Goal: Task Accomplishment & Management: Complete application form

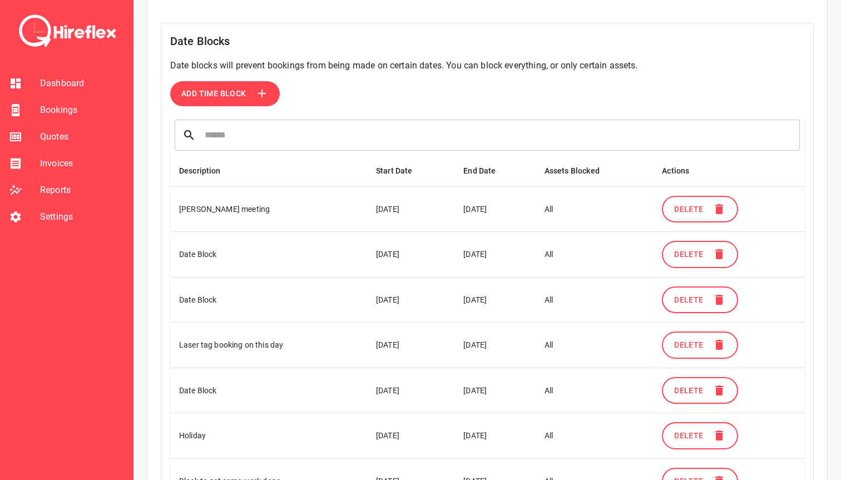
scroll to position [324, 0]
click at [72, 109] on span "Bookings" at bounding box center [82, 110] width 84 height 13
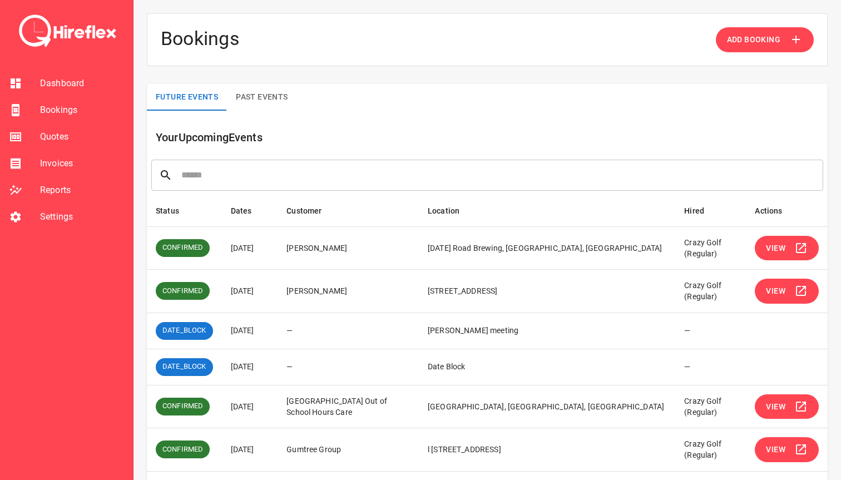
click at [757, 44] on span "Add Booking" at bounding box center [753, 40] width 53 height 14
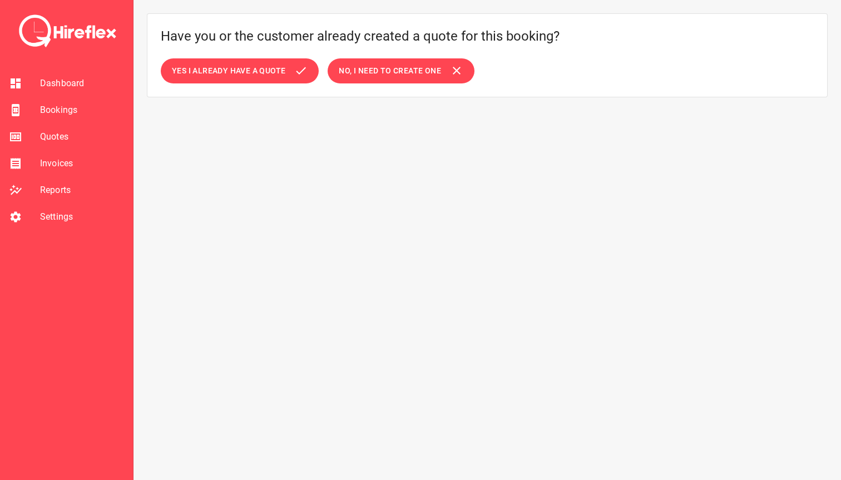
click at [376, 77] on span "No, I need to create one" at bounding box center [390, 71] width 102 height 14
select select "*"
select select "****"
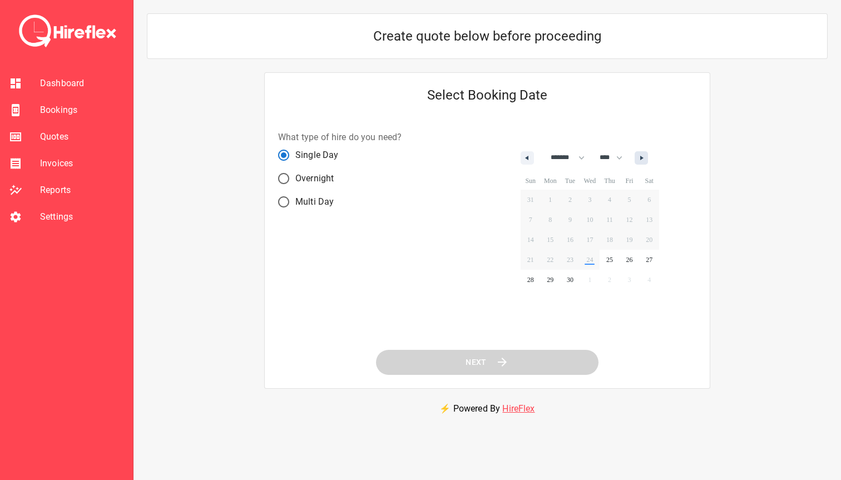
click at [646, 161] on button "button" at bounding box center [641, 157] width 13 height 13
select select "*"
click at [657, 242] on span "18" at bounding box center [649, 240] width 20 height 14
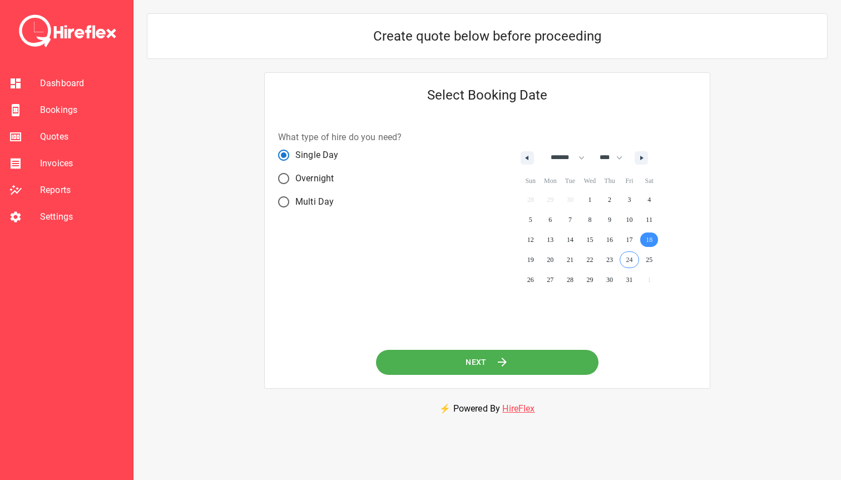
click at [454, 366] on button "Next" at bounding box center [487, 362] width 223 height 25
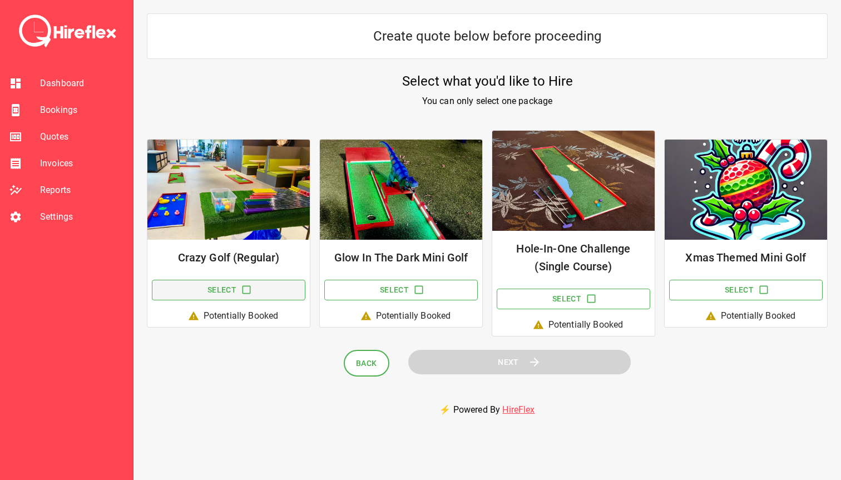
click at [253, 292] on button "Select" at bounding box center [229, 290] width 154 height 21
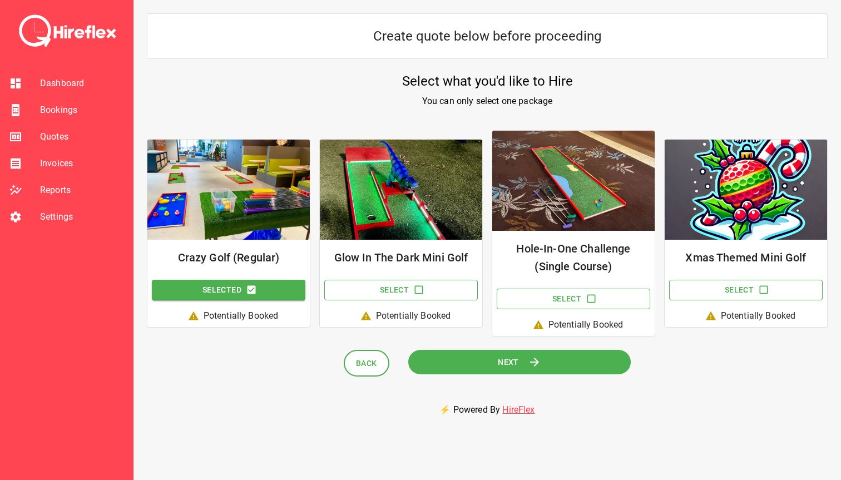
click at [488, 368] on button "Next" at bounding box center [519, 362] width 223 height 25
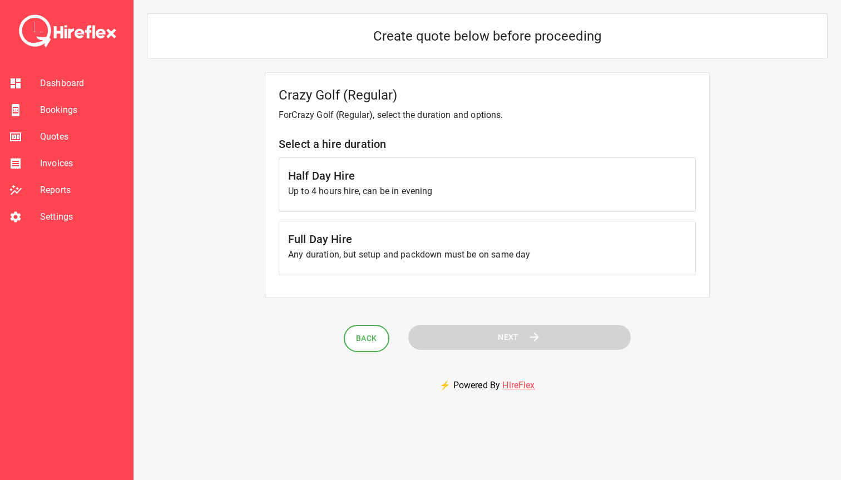
click at [383, 195] on p "Up to 4 hours hire, can be in evening" at bounding box center [487, 191] width 398 height 13
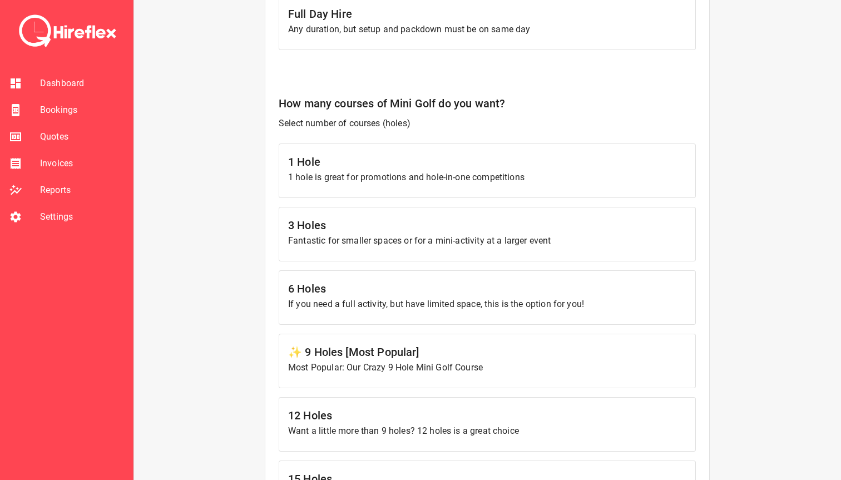
scroll to position [246, 0]
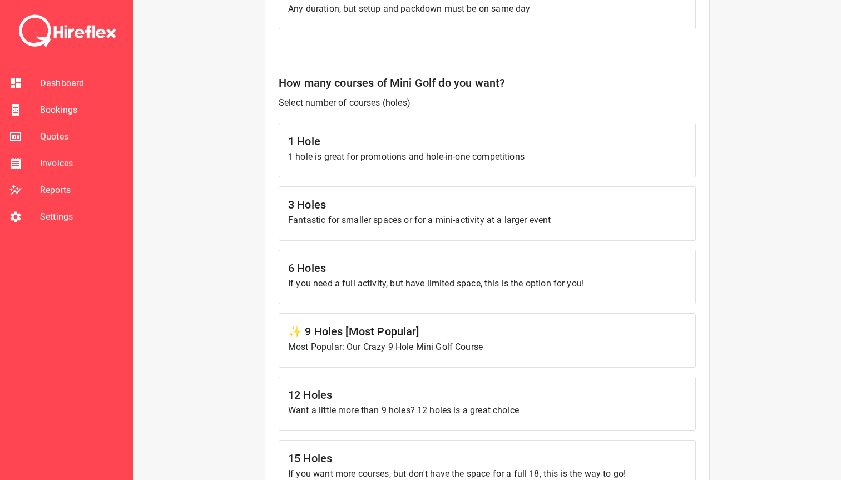
click at [397, 290] on p "If you need a full activity, but have limited space, this is the option for you!" at bounding box center [487, 283] width 398 height 13
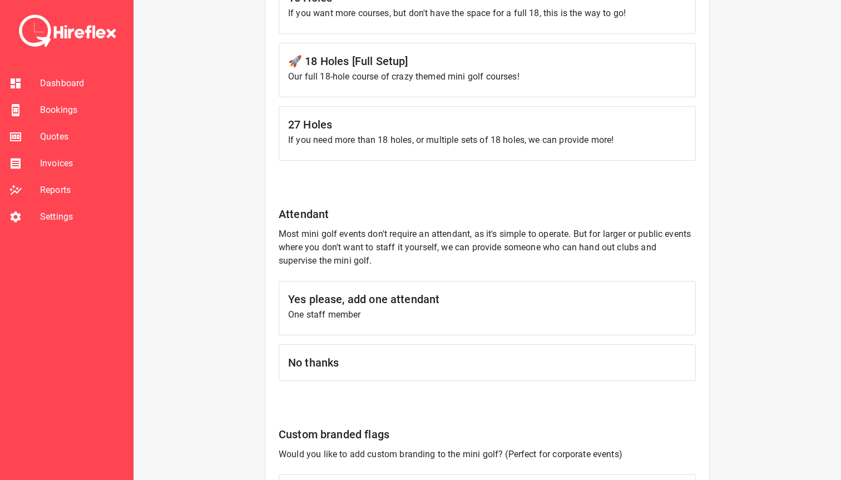
click at [412, 312] on p "One staff member" at bounding box center [487, 314] width 398 height 13
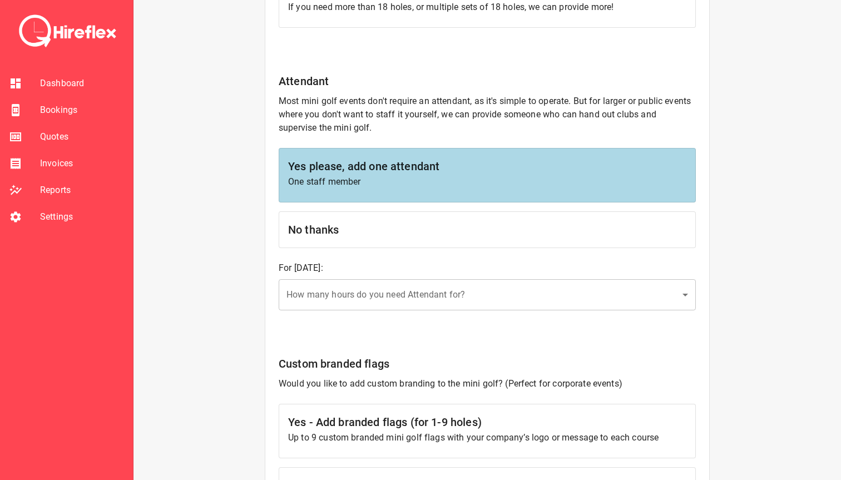
scroll to position [853, 0]
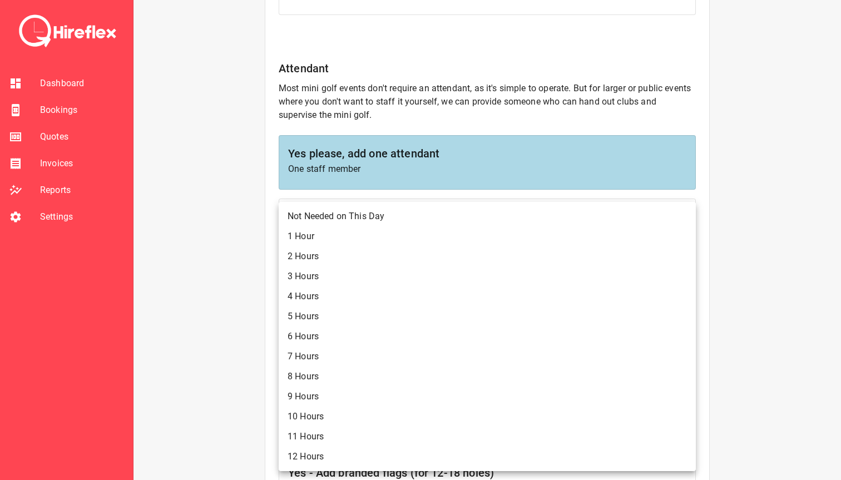
click at [379, 260] on li "2 Hours" at bounding box center [487, 257] width 417 height 20
type input "*"
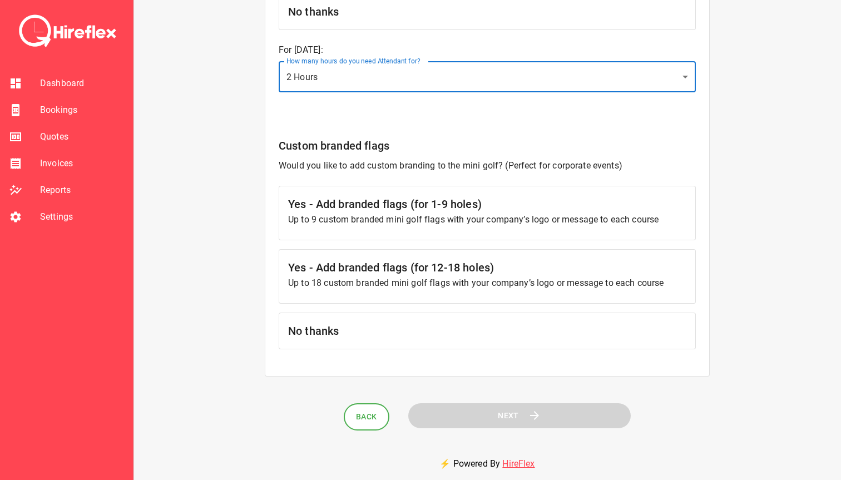
scroll to position [1065, 0]
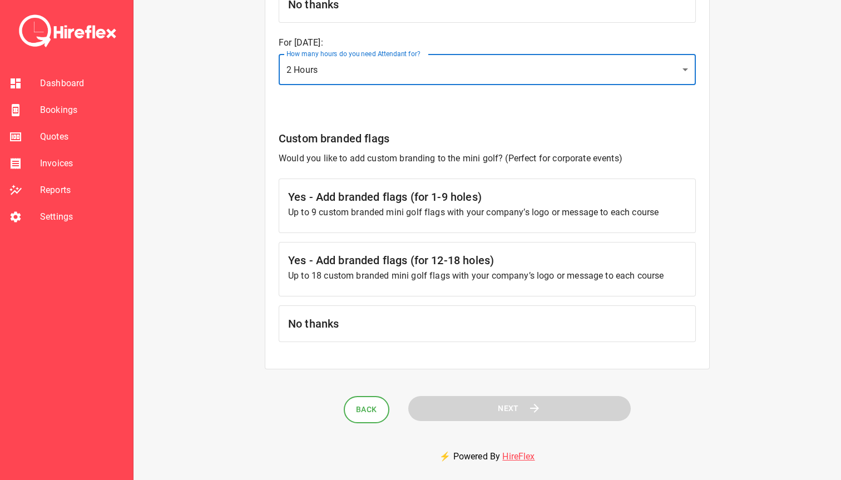
click at [308, 328] on h6 "No thanks" at bounding box center [487, 324] width 398 height 18
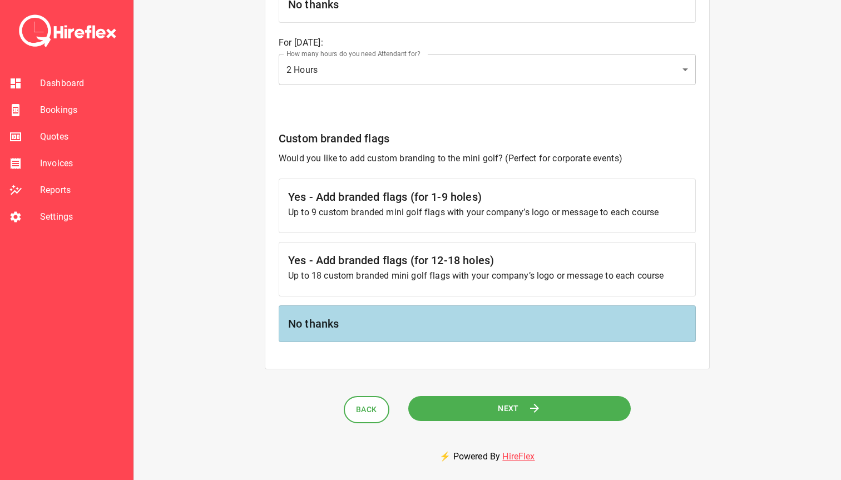
click at [437, 410] on button "Next" at bounding box center [519, 408] width 223 height 25
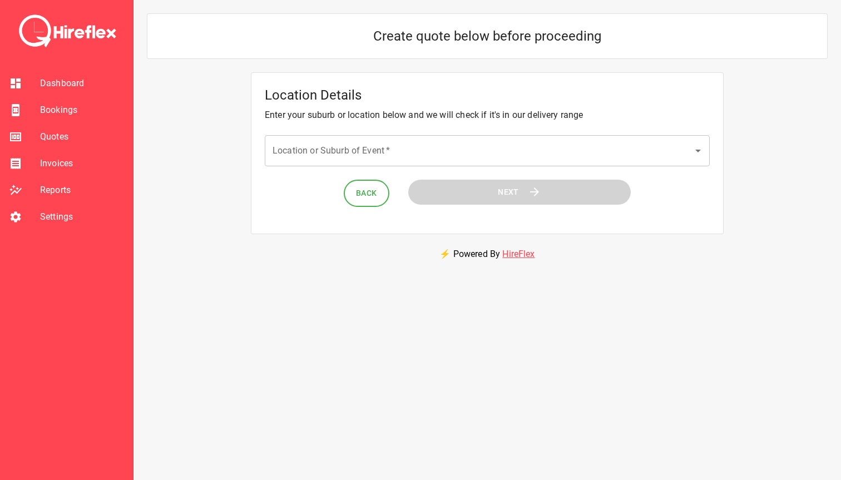
scroll to position [0, 0]
click at [347, 150] on input "Location or Suburb of Event   *" at bounding box center [479, 150] width 419 height 21
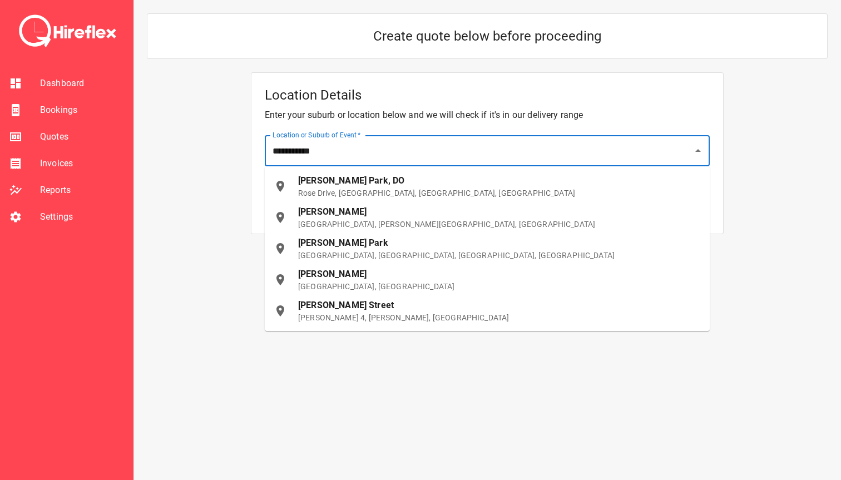
type input "**********"
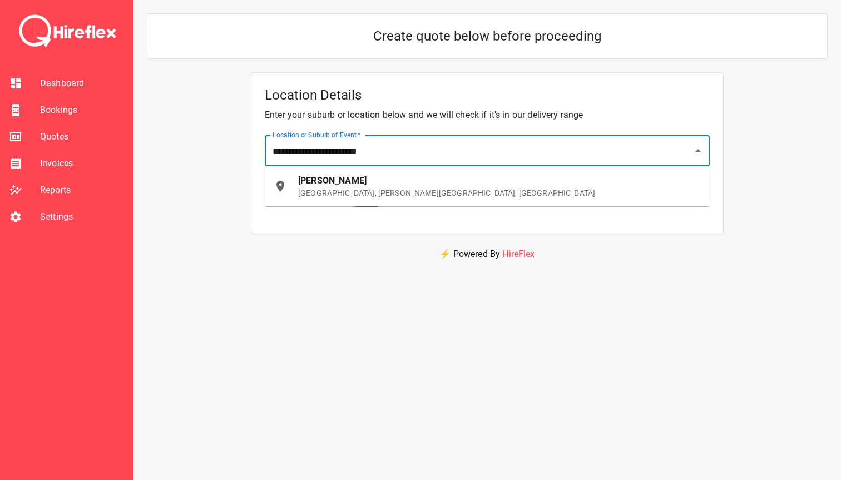
click at [318, 194] on p "Canola Street, Oran Park NSW, Australia" at bounding box center [499, 193] width 403 height 11
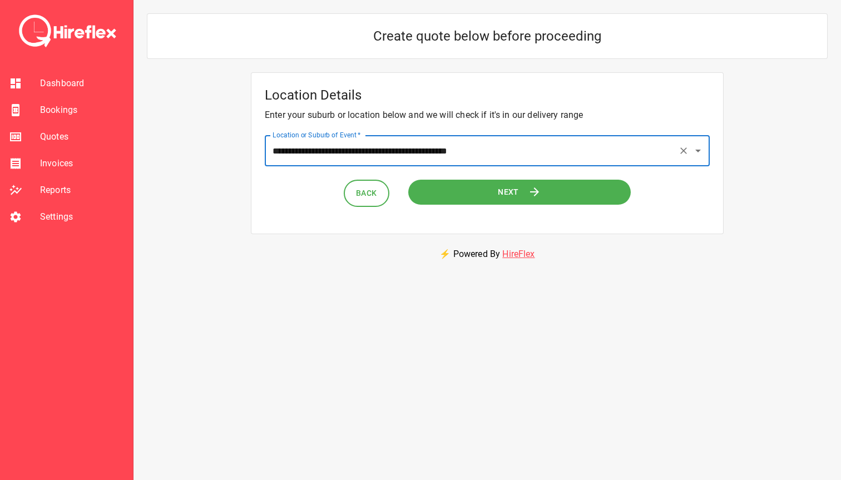
type input "**********"
click at [454, 188] on button "Next" at bounding box center [519, 192] width 223 height 25
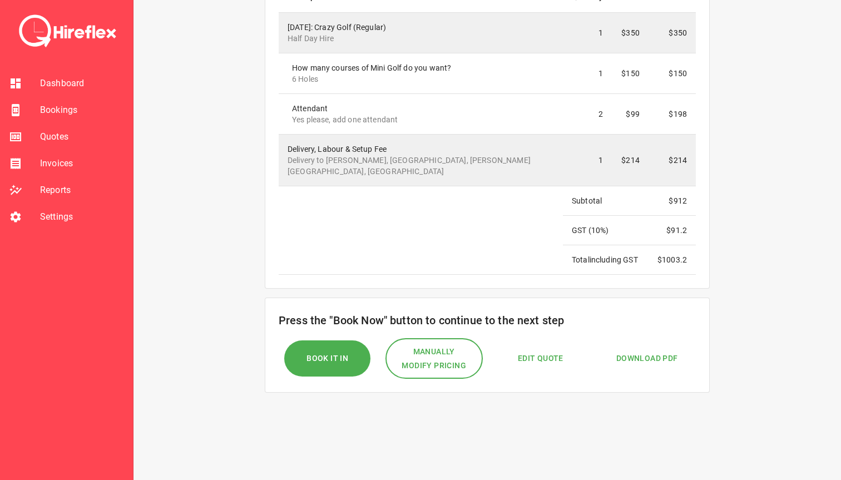
scroll to position [264, 0]
click at [452, 346] on span "Manually Modify Pricing" at bounding box center [434, 357] width 73 height 27
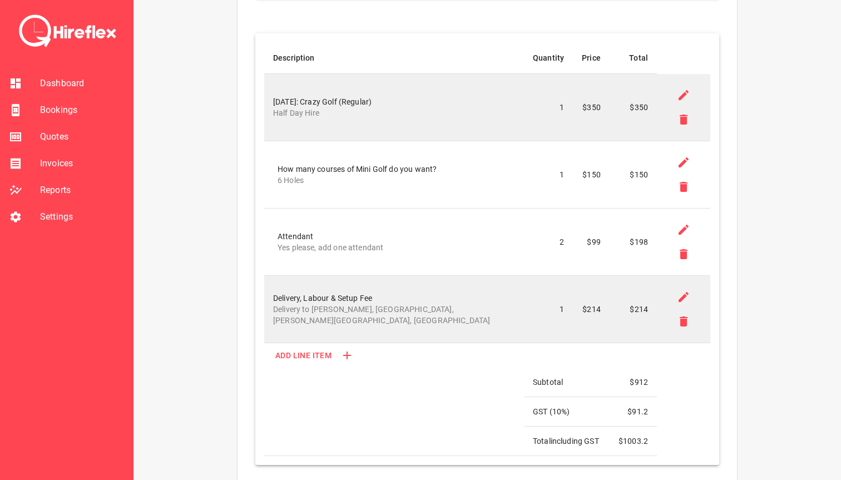
scroll to position [391, 0]
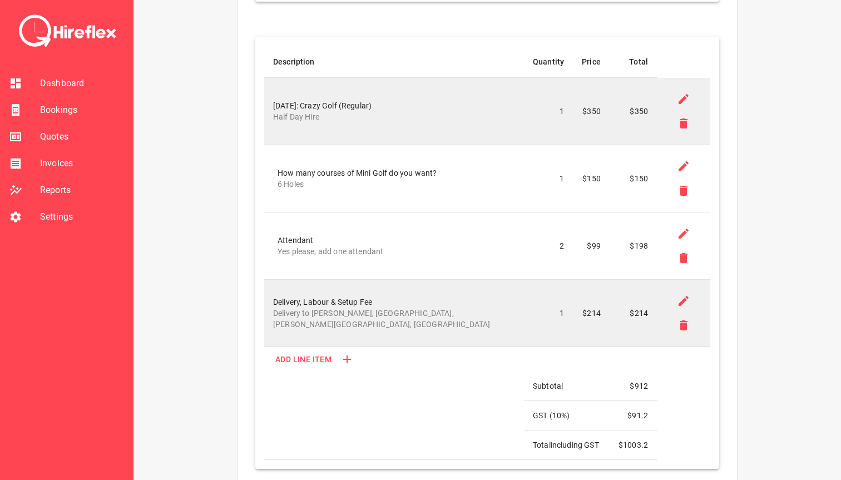
click at [681, 234] on icon at bounding box center [684, 234] width 10 height 10
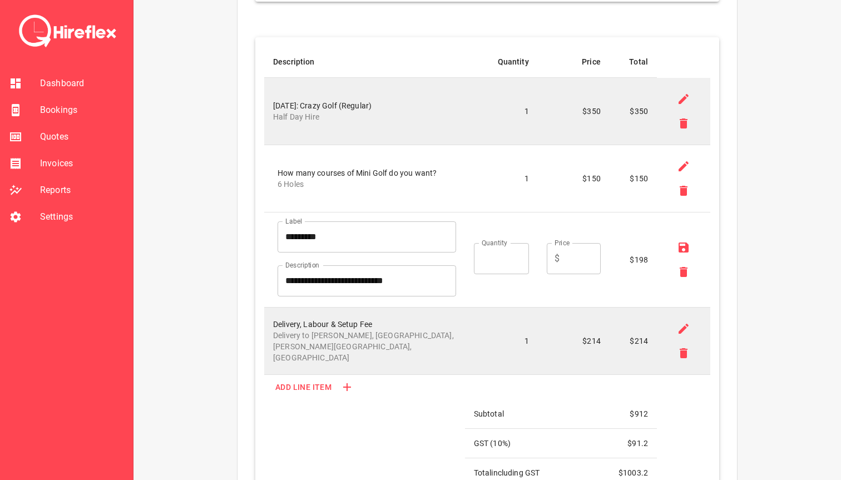
click at [565, 256] on input "**" at bounding box center [582, 258] width 37 height 31
type input "*"
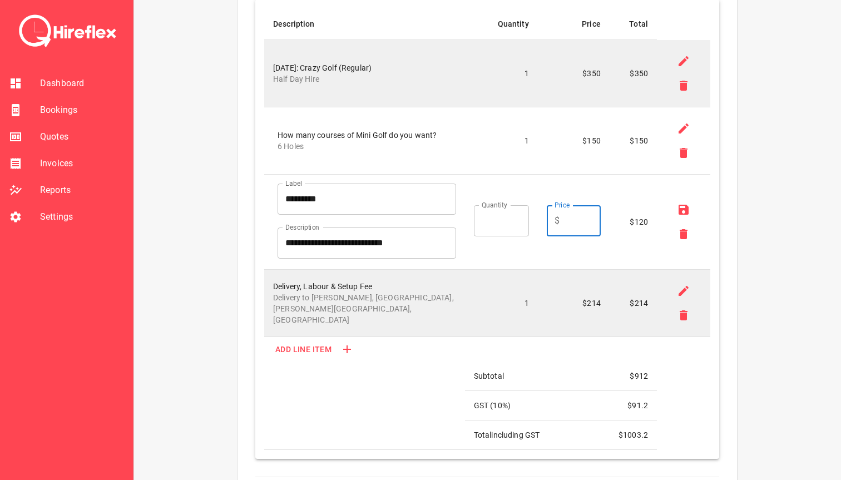
scroll to position [434, 0]
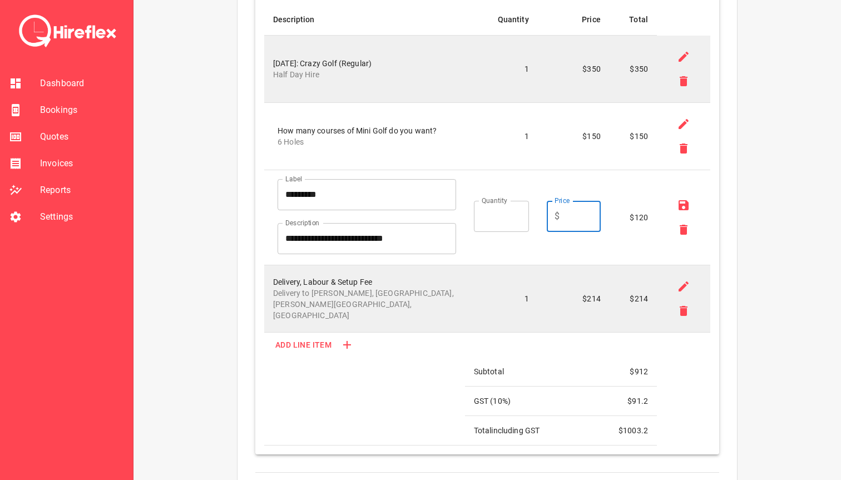
type input "**"
click at [689, 209] on icon at bounding box center [683, 205] width 13 height 13
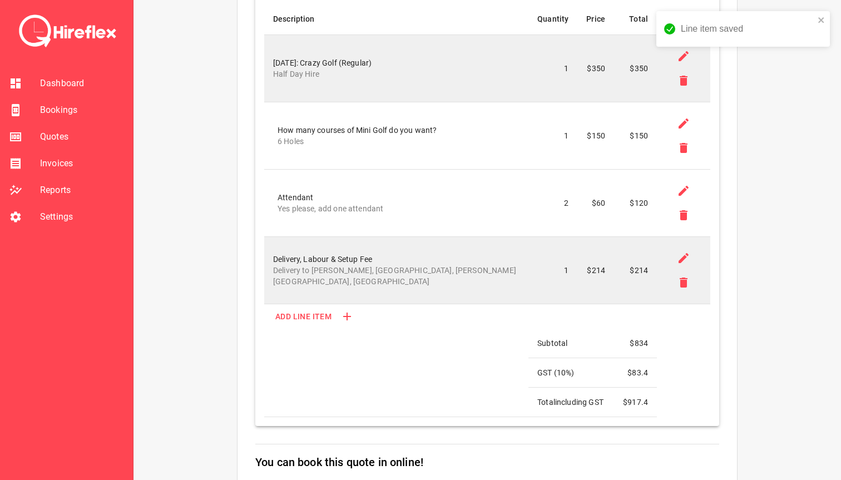
scroll to position [465, 0]
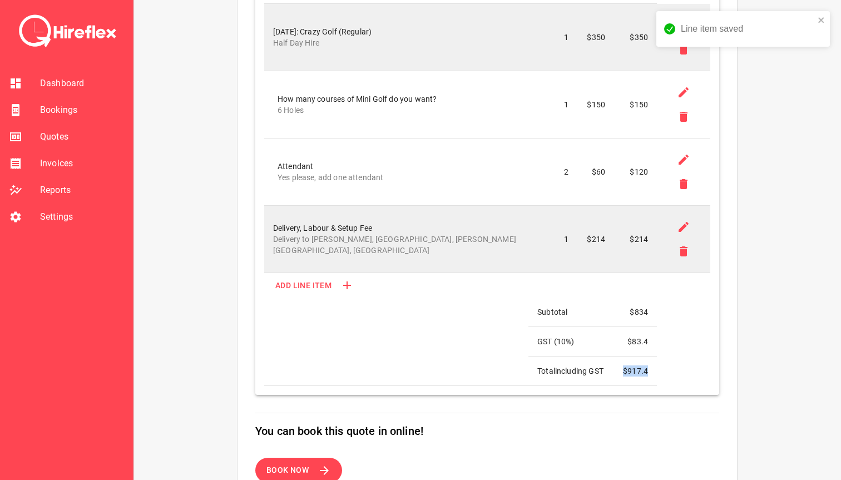
drag, startPoint x: 622, startPoint y: 369, endPoint x: 657, endPoint y: 369, distance: 35.6
click at [657, 369] on table "Description Quantity Price Total 18 Oct 2025: Crazy Golf (Regular) Half Day Hir…" at bounding box center [487, 179] width 446 height 414
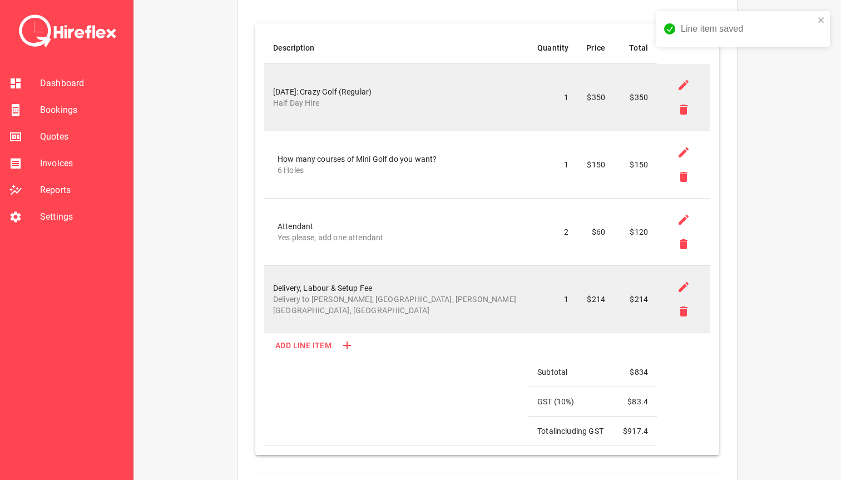
scroll to position [401, 0]
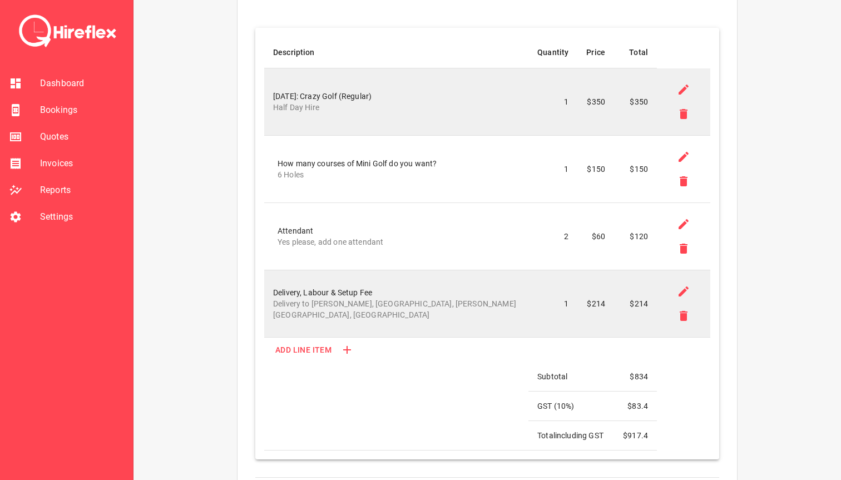
click at [677, 224] on icon at bounding box center [683, 224] width 13 height 13
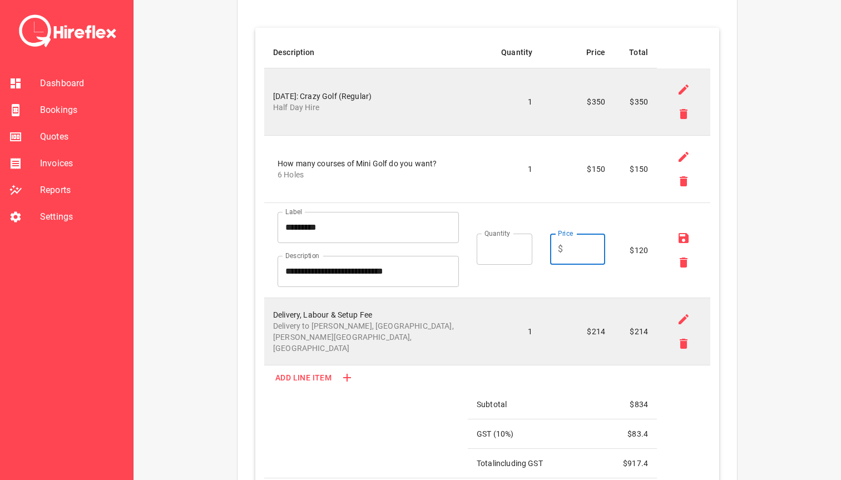
click at [568, 248] on input "**" at bounding box center [587, 249] width 38 height 31
type input "*"
type input "**"
click at [683, 235] on icon at bounding box center [683, 238] width 13 height 13
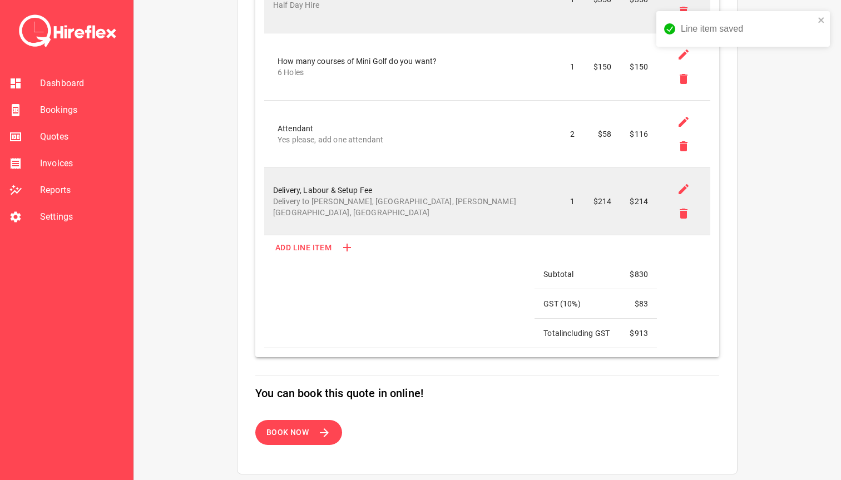
scroll to position [518, 0]
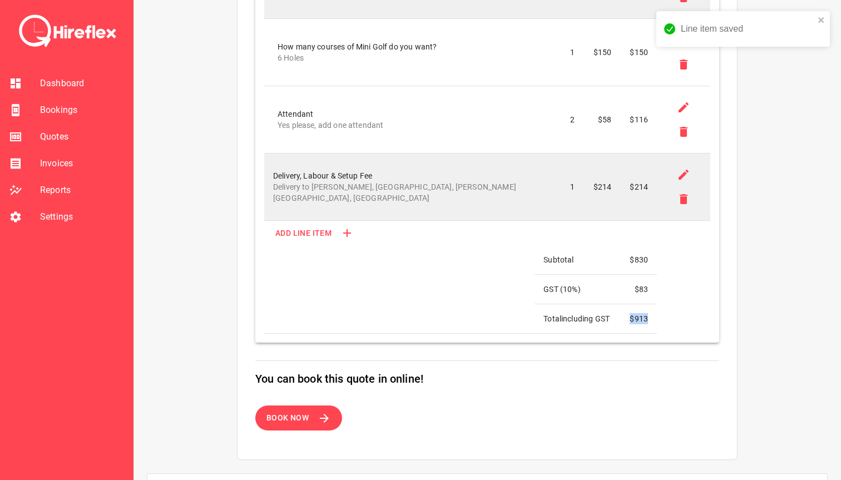
drag, startPoint x: 622, startPoint y: 319, endPoint x: 673, endPoint y: 319, distance: 51.8
click at [673, 319] on table "Description Quantity Price Total 18 Oct 2025: Crazy Golf (Regular) Half Day Hir…" at bounding box center [487, 127] width 446 height 414
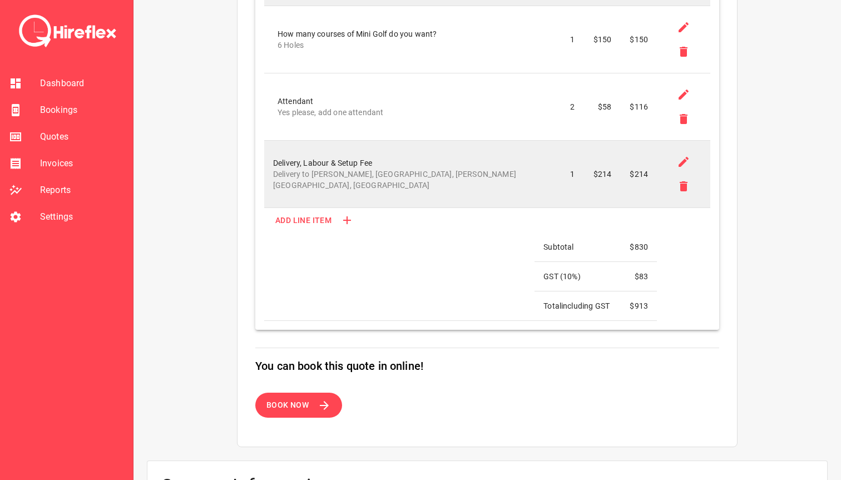
scroll to position [543, 0]
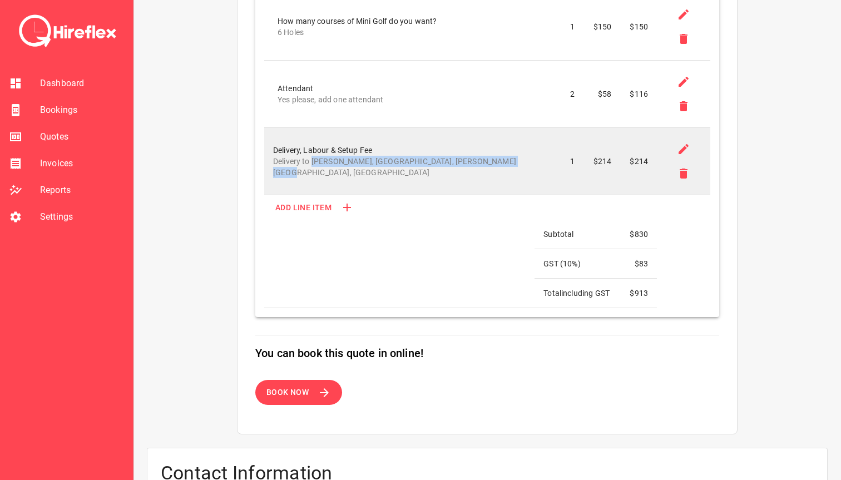
drag, startPoint x: 313, startPoint y: 164, endPoint x: 512, endPoint y: 168, distance: 199.3
click at [512, 168] on td "Delivery, Labour & Setup Fee Delivery to Billie Park, Canola Street, Oran Park …" at bounding box center [399, 160] width 270 height 67
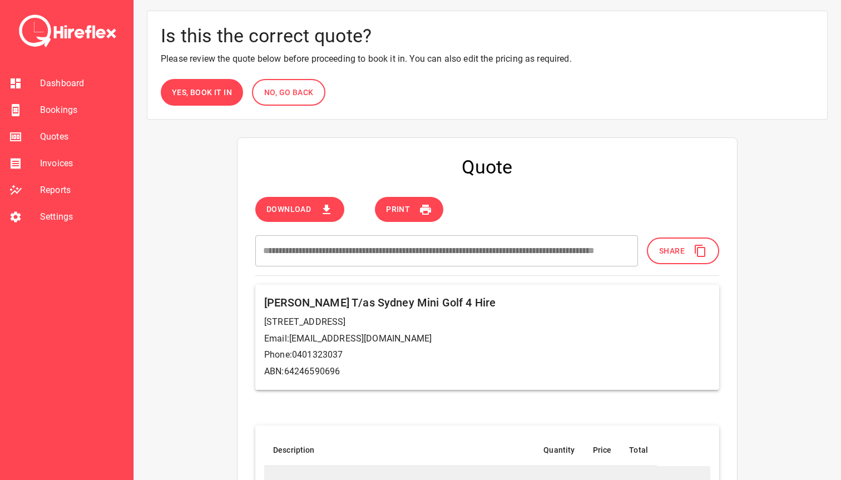
scroll to position [0, 0]
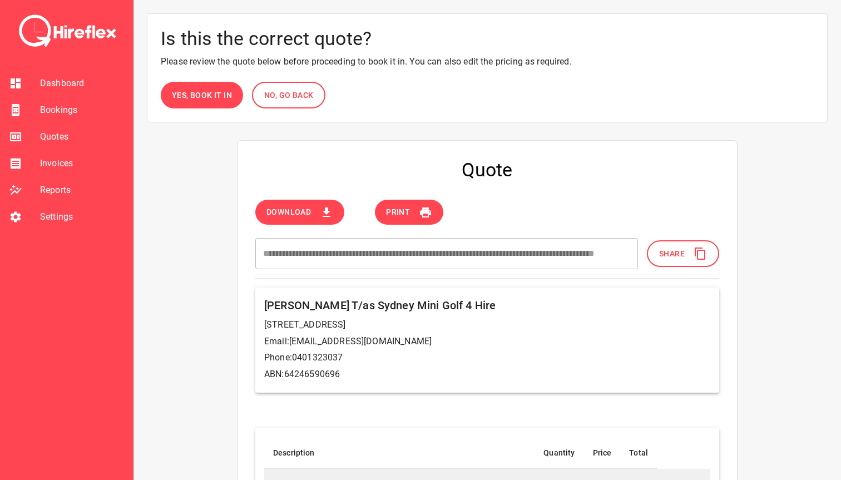
click at [211, 98] on span "Yes, book it in" at bounding box center [202, 95] width 60 height 14
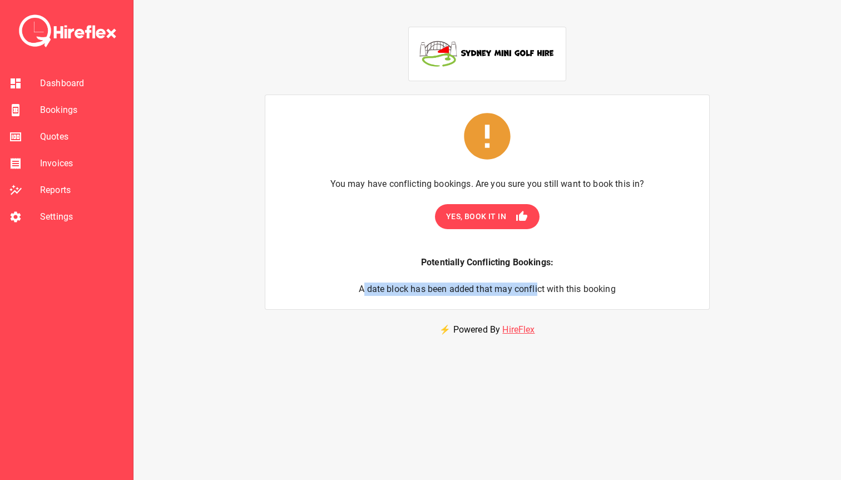
drag, startPoint x: 364, startPoint y: 289, endPoint x: 539, endPoint y: 288, distance: 174.8
click at [539, 288] on p "A date block has been added that may conflict with this booking" at bounding box center [487, 289] width 257 height 13
click at [539, 289] on p "A date block has been added that may conflict with this booking" at bounding box center [487, 289] width 257 height 13
click at [485, 227] on button "Yes, Book It In" at bounding box center [487, 216] width 105 height 25
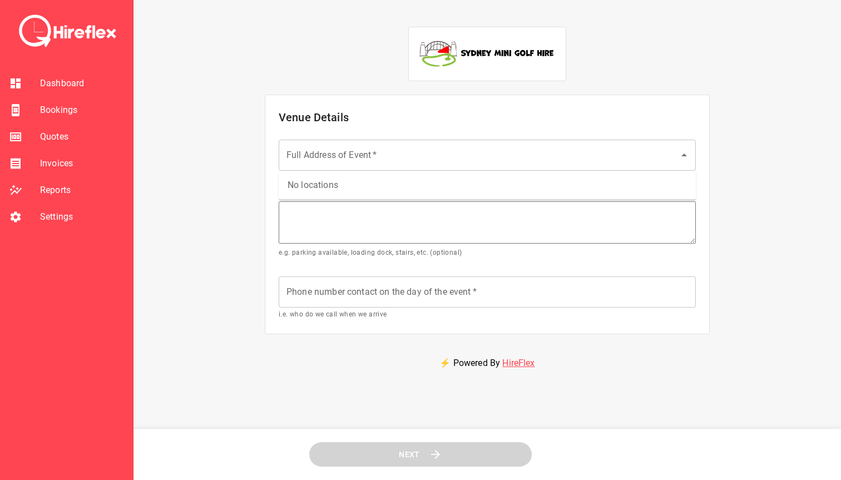
click at [353, 166] on div "Full Address of Event   *" at bounding box center [487, 155] width 417 height 31
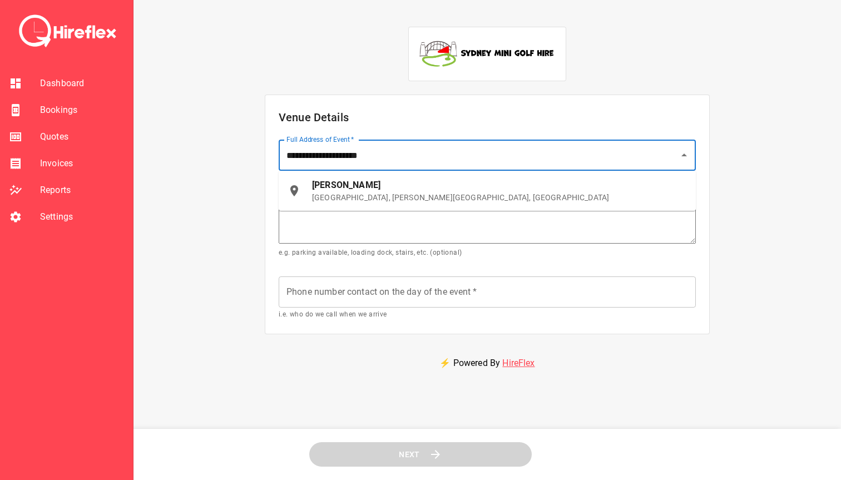
click at [366, 190] on div "Billie Park Canola Street, Oran Park NSW, Australia" at bounding box center [499, 191] width 375 height 24
type input "**********"
click at [353, 215] on textarea at bounding box center [487, 222] width 417 height 42
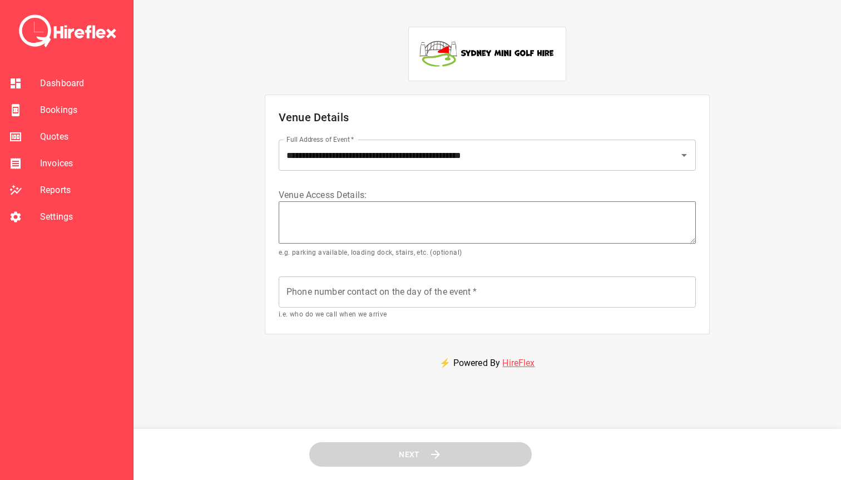
paste textarea "**********"
type textarea "**********"
type textarea "*"
type textarea "**********"
click at [323, 302] on input "Phone number contact on the day of the event   *" at bounding box center [487, 292] width 417 height 31
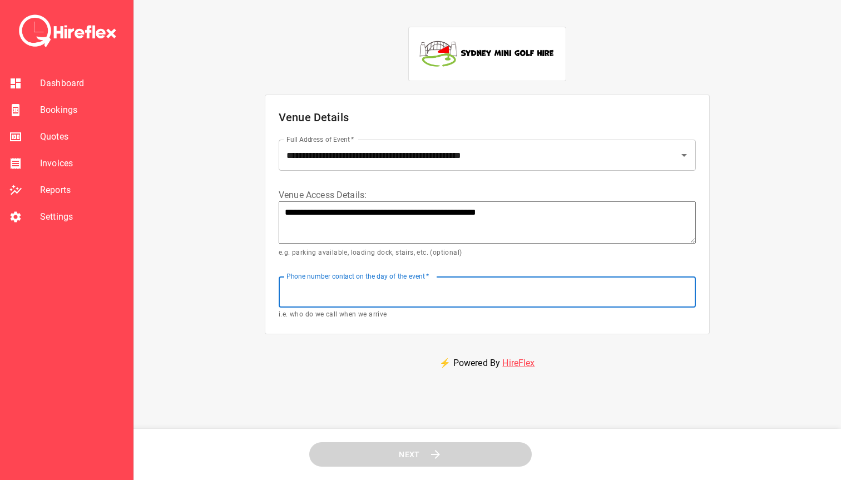
paste input "********"
type textarea "*"
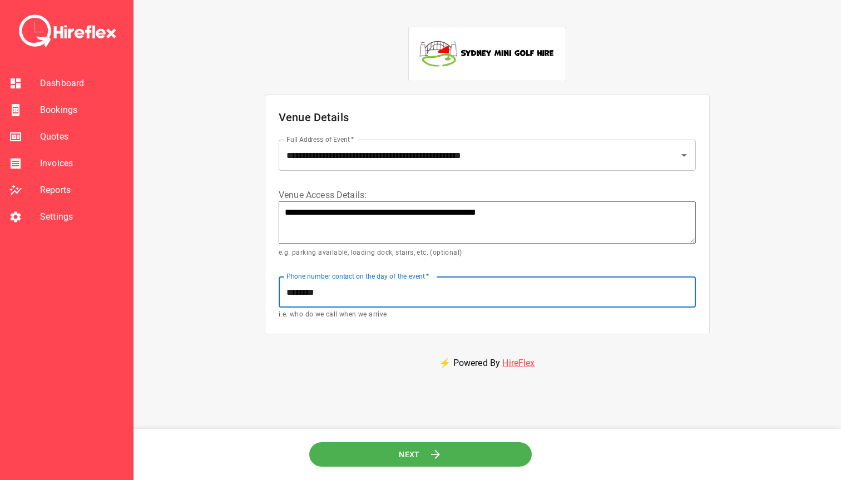
type input "********"
click at [247, 313] on div "**********" at bounding box center [487, 287] width 681 height 548
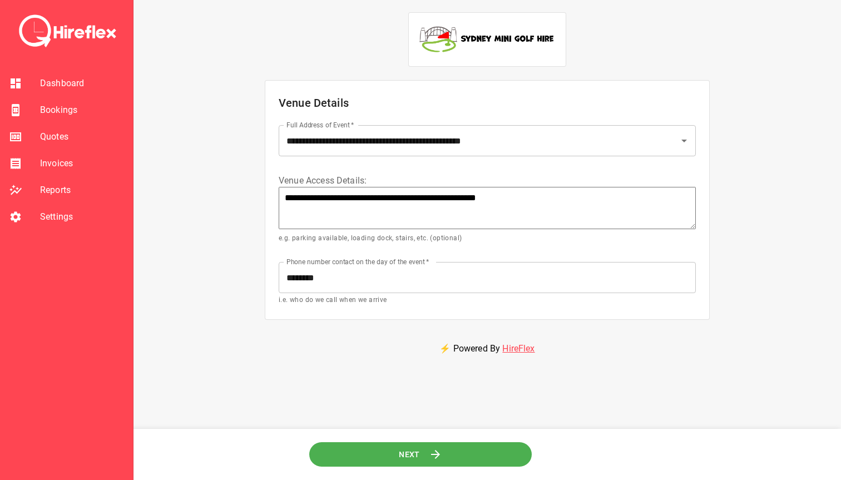
scroll to position [17, 0]
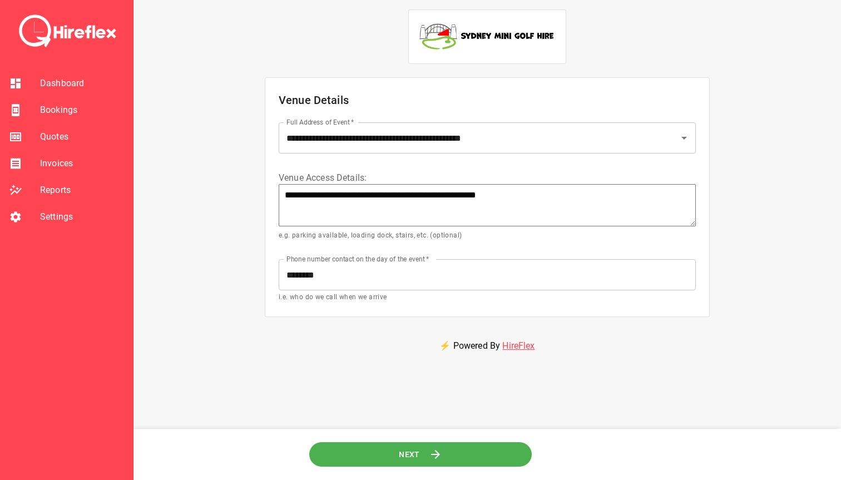
click at [366, 456] on button "Next" at bounding box center [420, 454] width 223 height 25
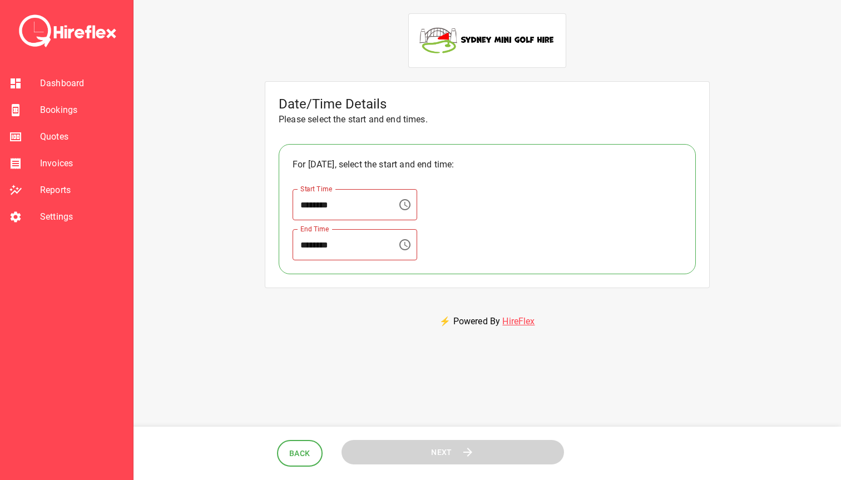
scroll to position [3, 0]
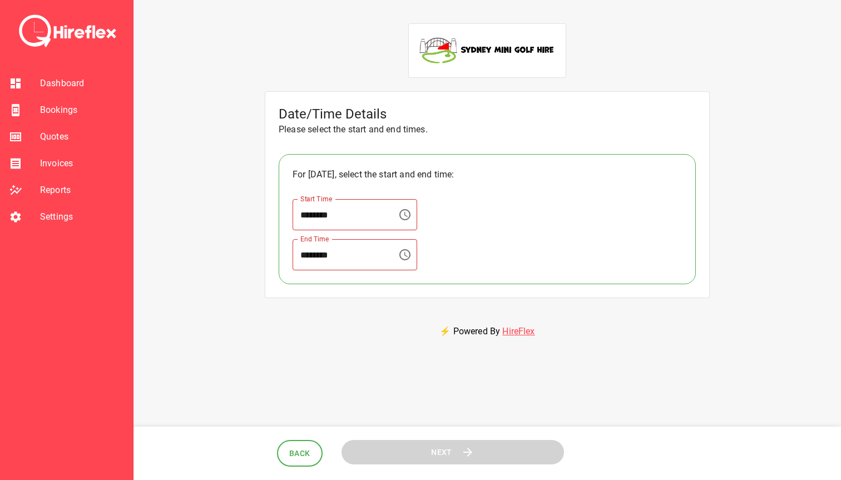
click at [404, 217] on icon "Choose time" at bounding box center [404, 214] width 13 height 13
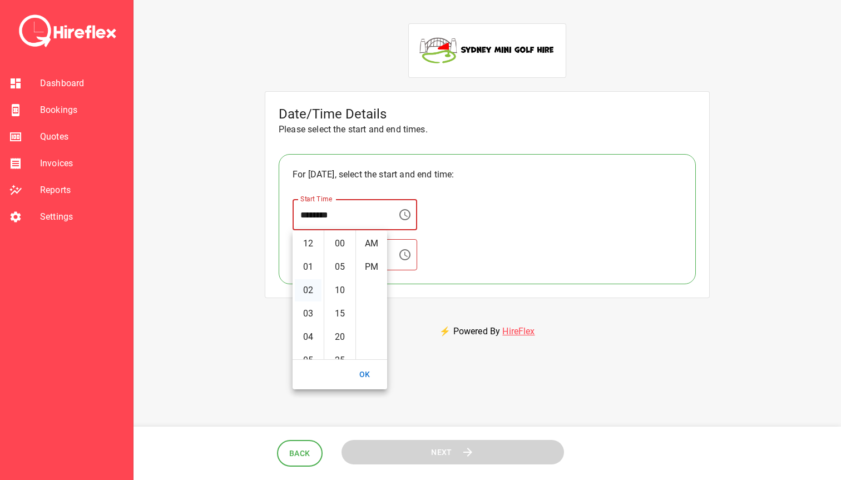
scroll to position [0, 0]
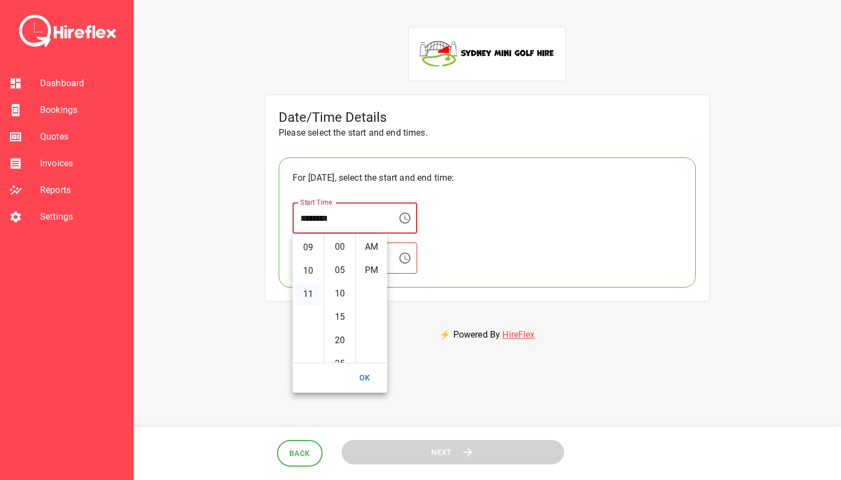
click at [309, 291] on li "11" at bounding box center [308, 294] width 27 height 22
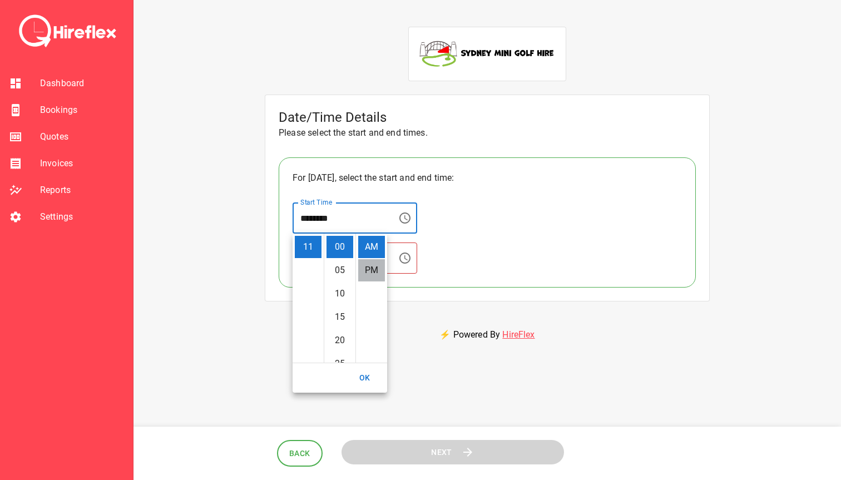
click at [370, 269] on li "PM" at bounding box center [371, 270] width 27 height 22
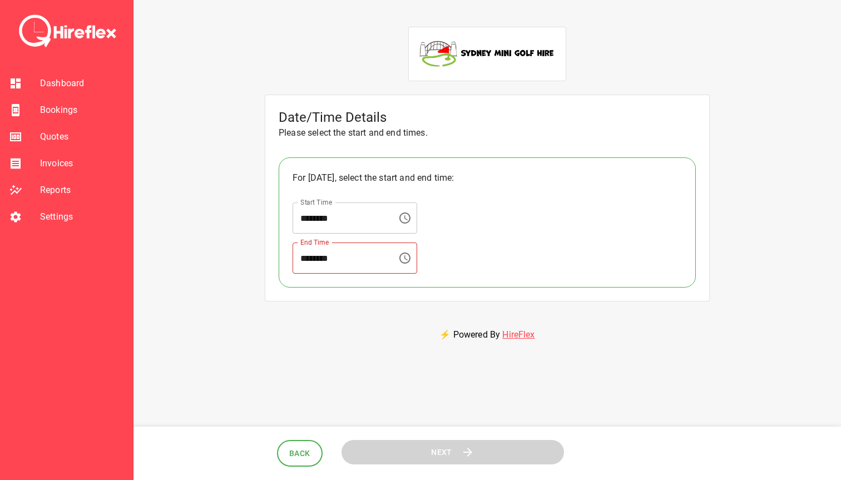
scroll to position [23, 0]
click at [411, 216] on icon "Choose time, selected time is 11:00 PM" at bounding box center [405, 218] width 11 height 11
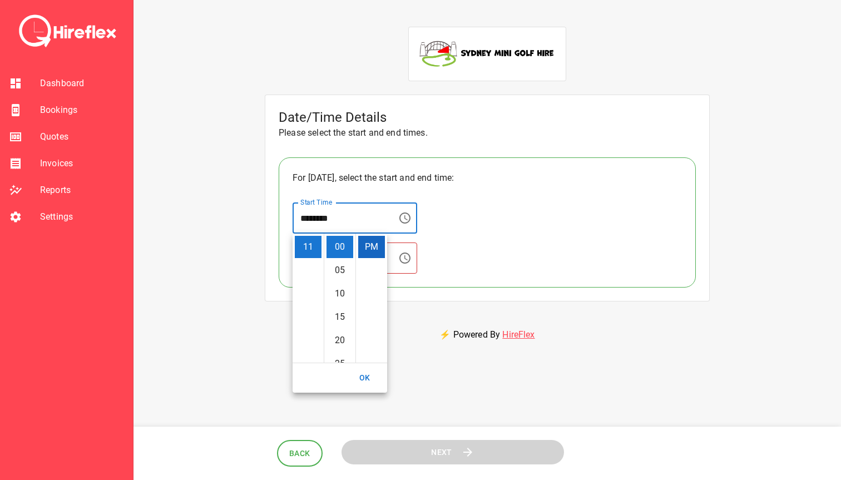
scroll to position [0, 0]
click at [372, 250] on li "AM" at bounding box center [371, 247] width 27 height 22
type input "********"
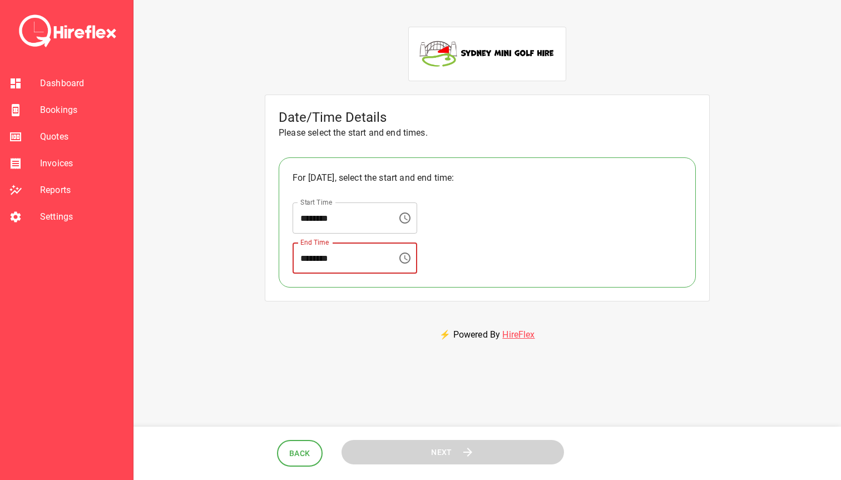
click at [313, 261] on input "********" at bounding box center [341, 258] width 97 height 31
click at [406, 258] on icon "Choose time" at bounding box center [404, 258] width 13 height 13
click at [312, 311] on li "01" at bounding box center [308, 310] width 27 height 22
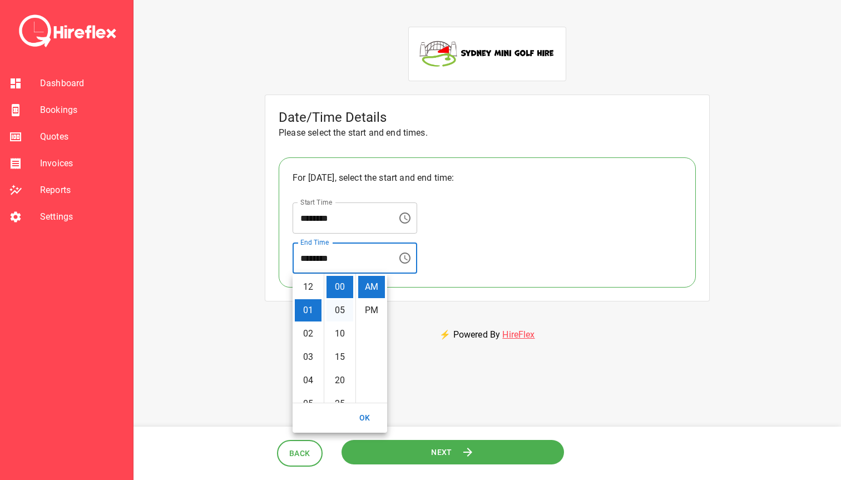
scroll to position [23, 0]
click at [375, 312] on li "PM" at bounding box center [371, 310] width 27 height 22
type input "********"
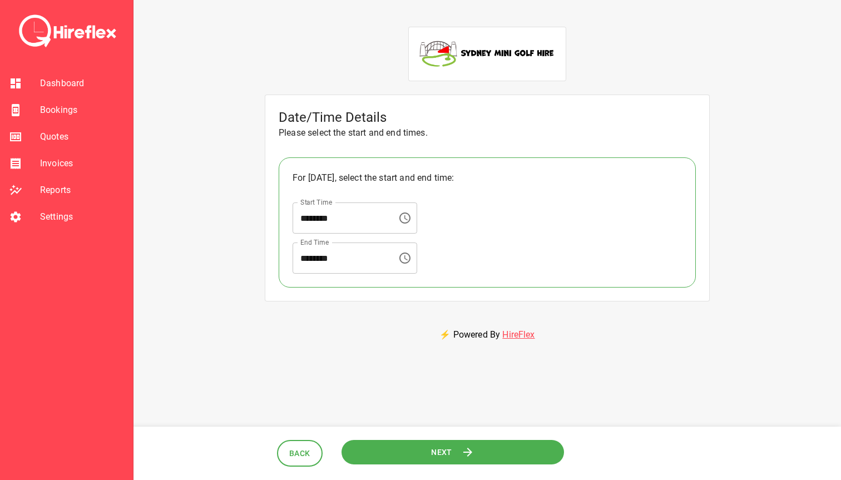
click at [460, 448] on button "Next" at bounding box center [453, 452] width 223 height 25
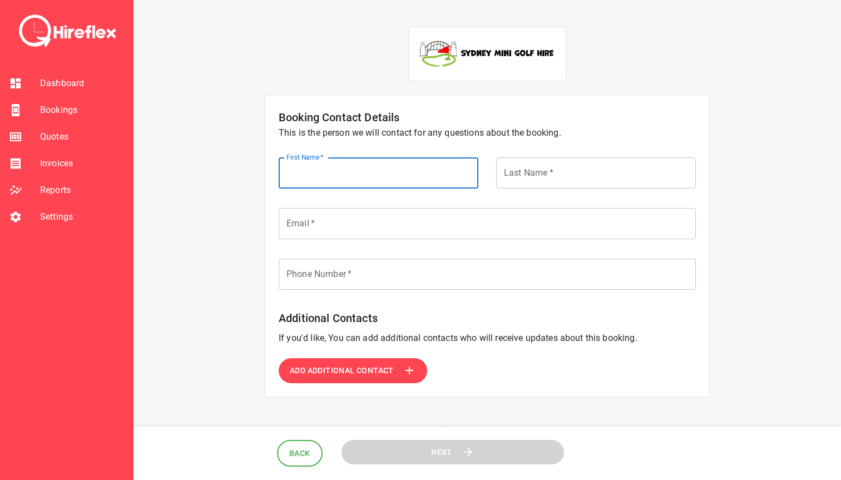
click at [337, 178] on input "First Name   *" at bounding box center [379, 172] width 200 height 31
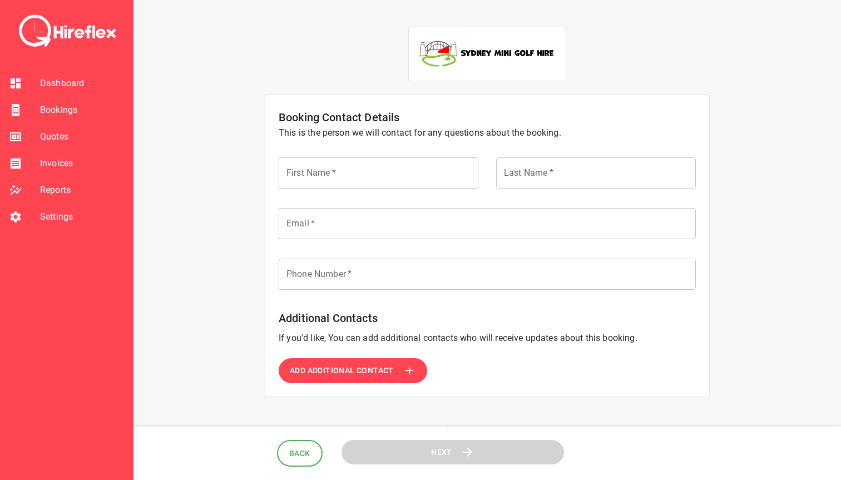
click at [228, 208] on div "Booking Contact Details This is the person we will contact for any questions ab…" at bounding box center [487, 321] width 681 height 616
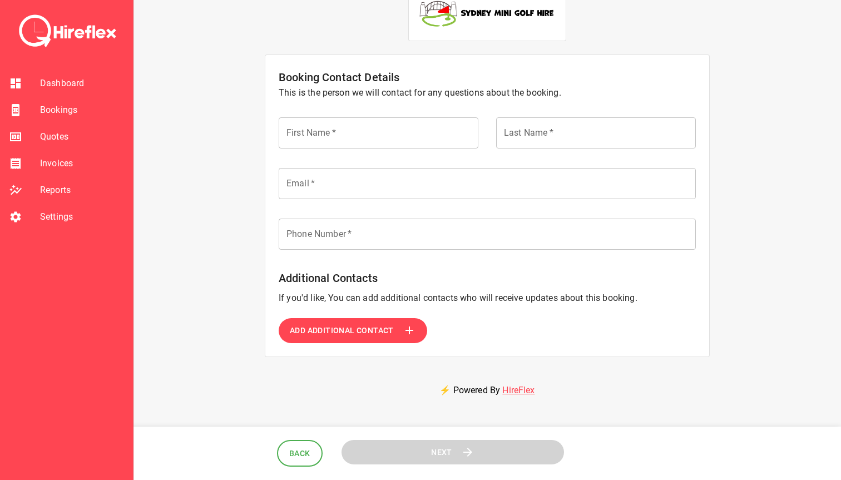
scroll to position [35, 0]
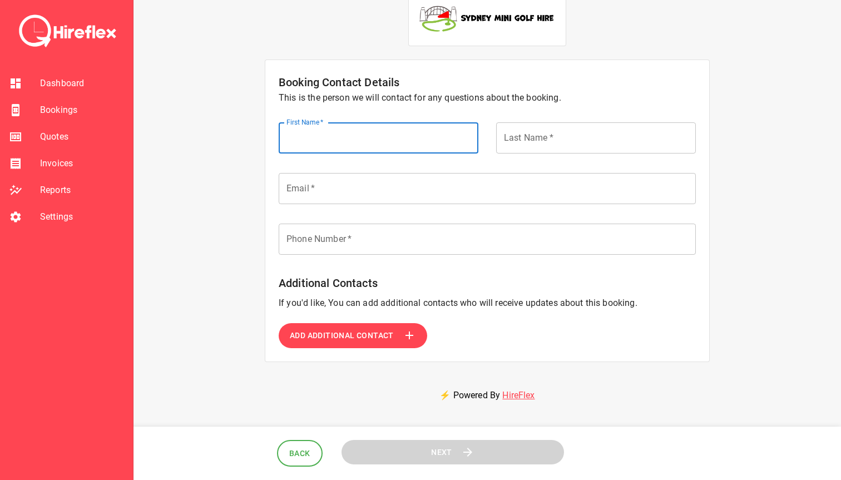
click at [324, 144] on input "First Name   *" at bounding box center [379, 137] width 200 height 31
paste input "******"
type input "******"
click at [539, 139] on input "Last Name   *" at bounding box center [596, 137] width 200 height 31
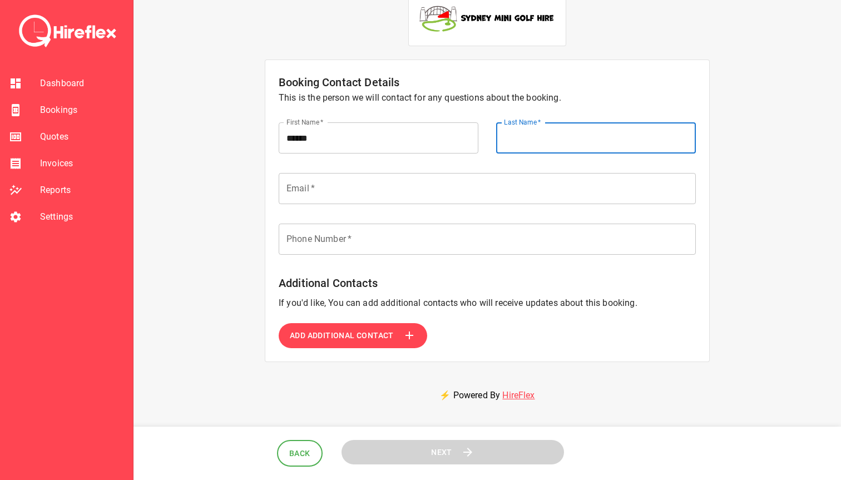
paste input "*********"
type input "*********"
click at [326, 183] on input "Email   *" at bounding box center [487, 188] width 417 height 31
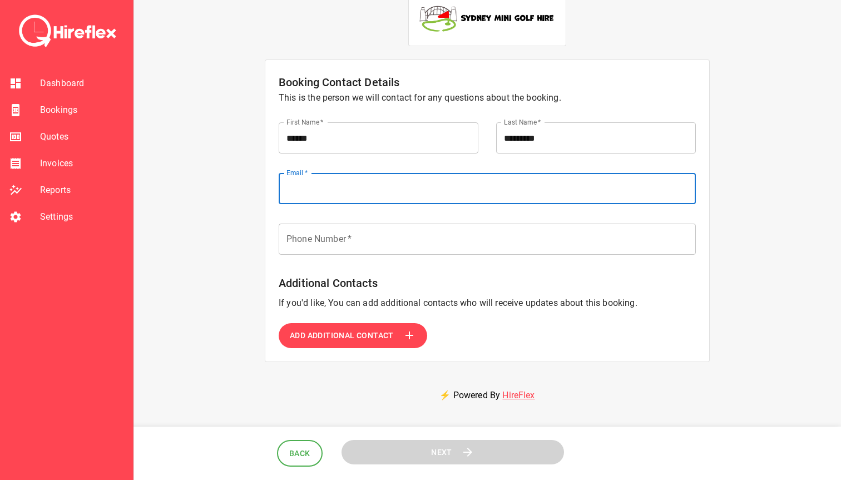
paste input "**********"
type input "**********"
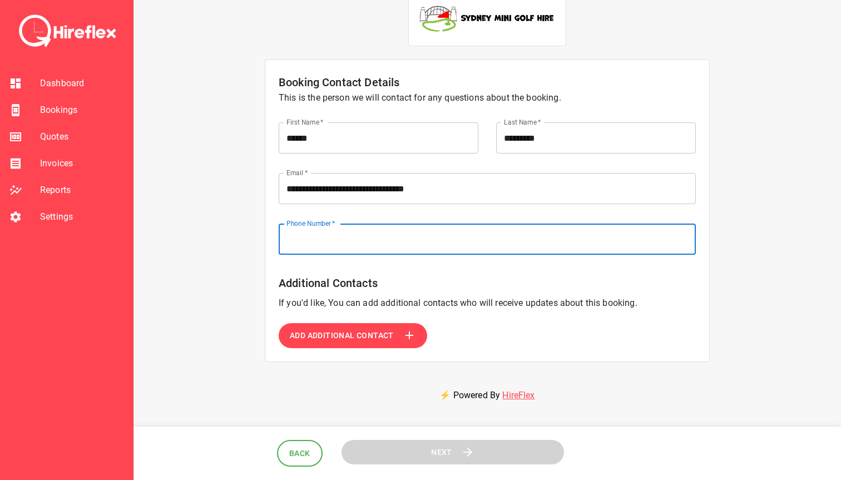
click at [356, 252] on input "Phone Number   *" at bounding box center [487, 239] width 417 height 31
paste input "********"
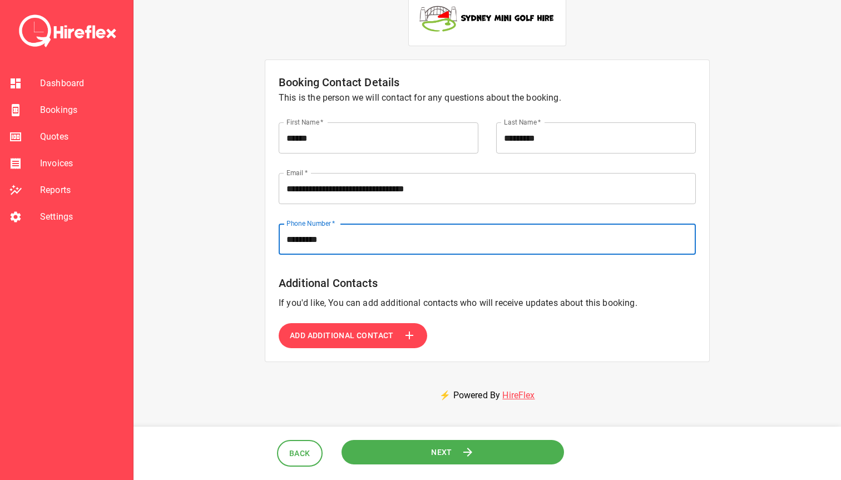
type input "********"
click at [236, 282] on div "**********" at bounding box center [487, 286] width 681 height 616
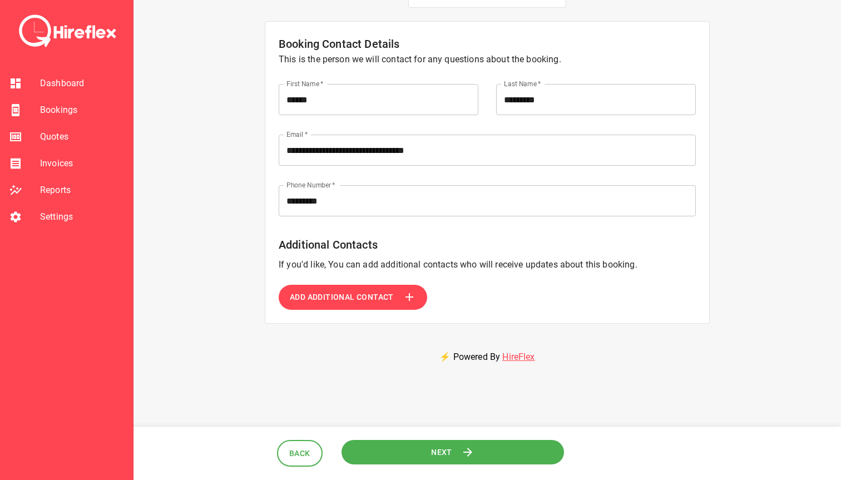
scroll to position [86, 0]
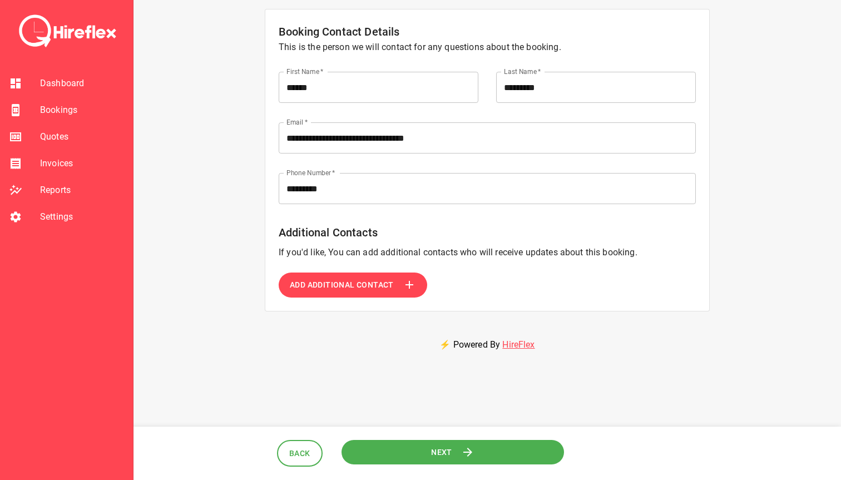
click at [408, 451] on button "Next" at bounding box center [453, 452] width 223 height 25
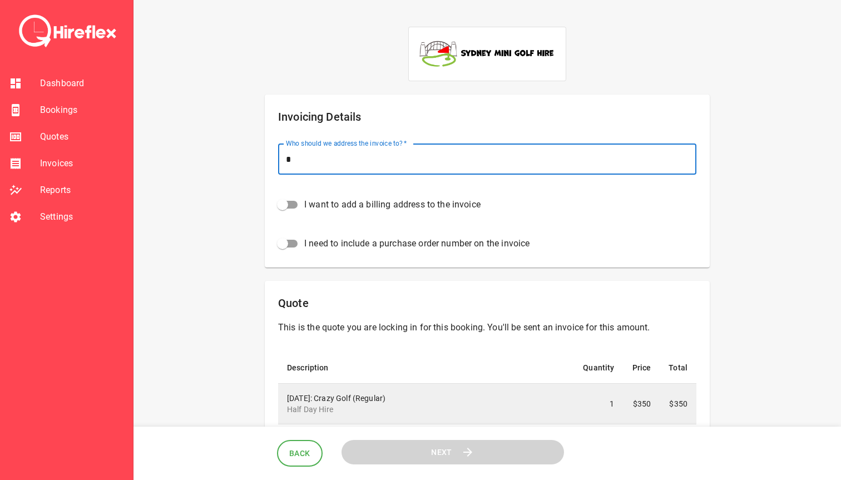
click at [310, 159] on input "Who should we address the invoice to?   *" at bounding box center [487, 159] width 419 height 31
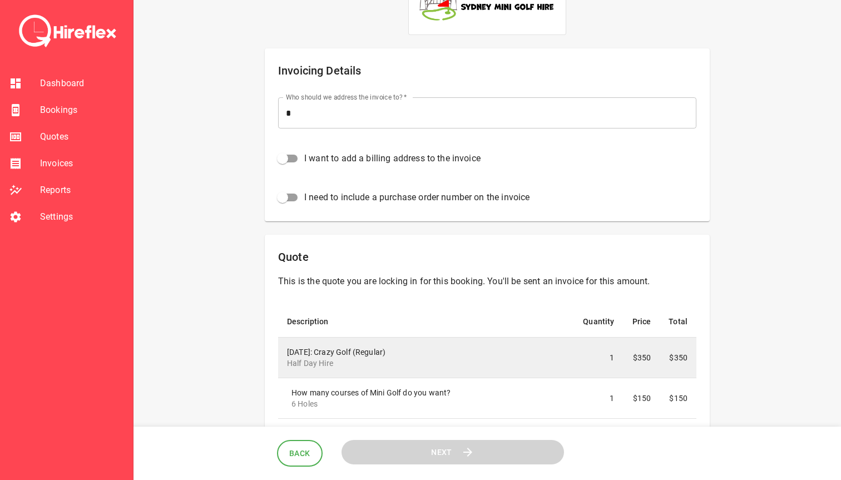
scroll to position [43, 0]
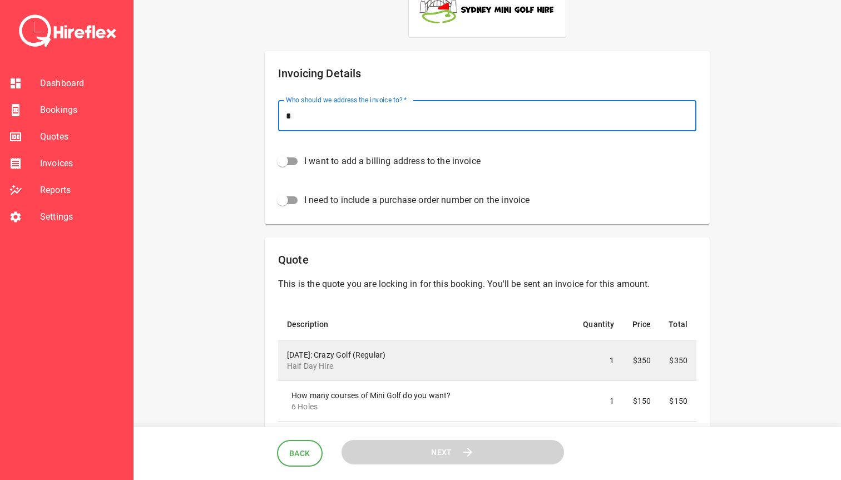
click at [351, 115] on input "Who should we address the invoice to?   *" at bounding box center [487, 115] width 419 height 31
paste input "**********"
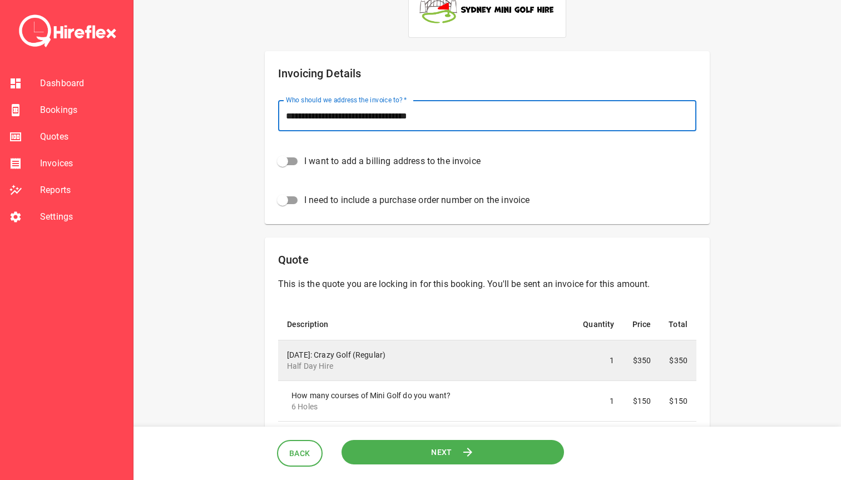
type input "**********"
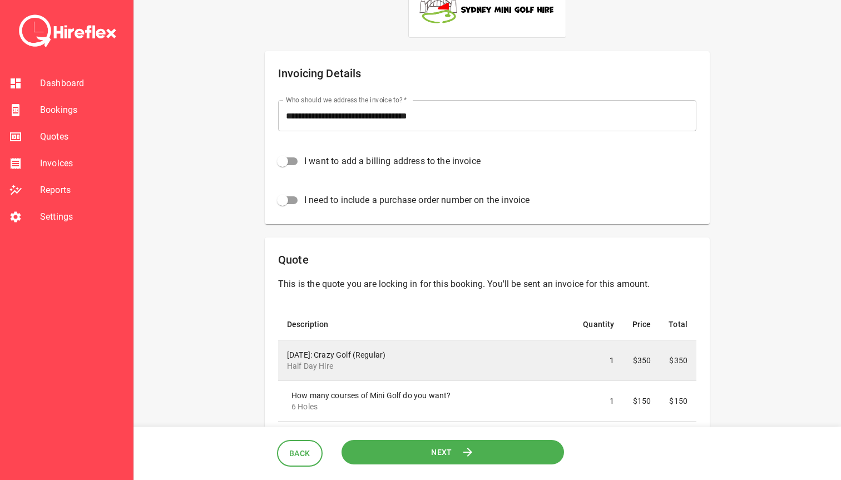
click at [218, 171] on div "**********" at bounding box center [487, 446] width 681 height 953
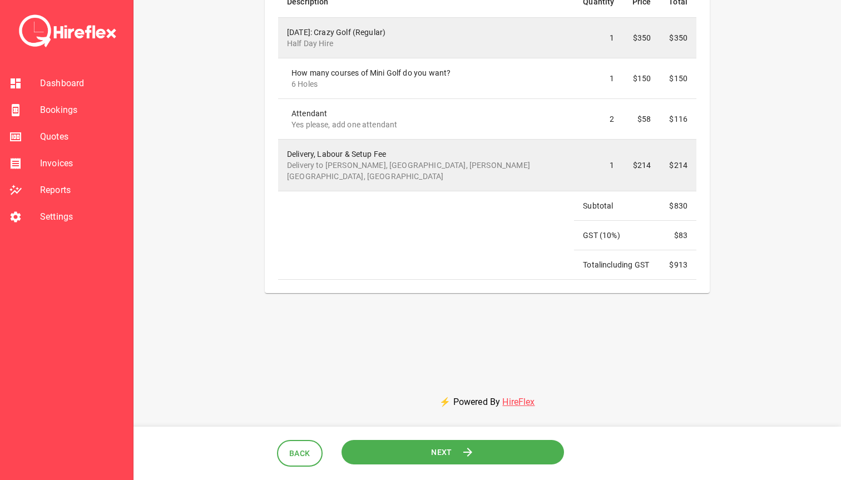
scroll to position [372, 0]
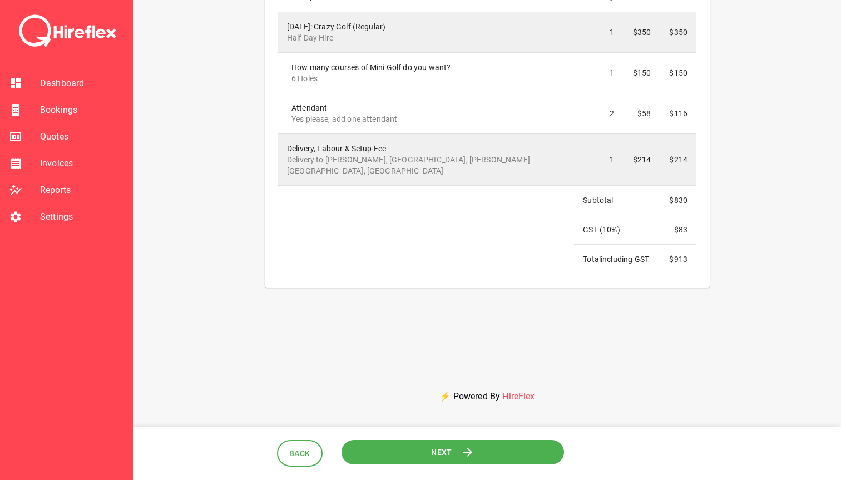
click at [386, 449] on button "Next" at bounding box center [453, 452] width 223 height 25
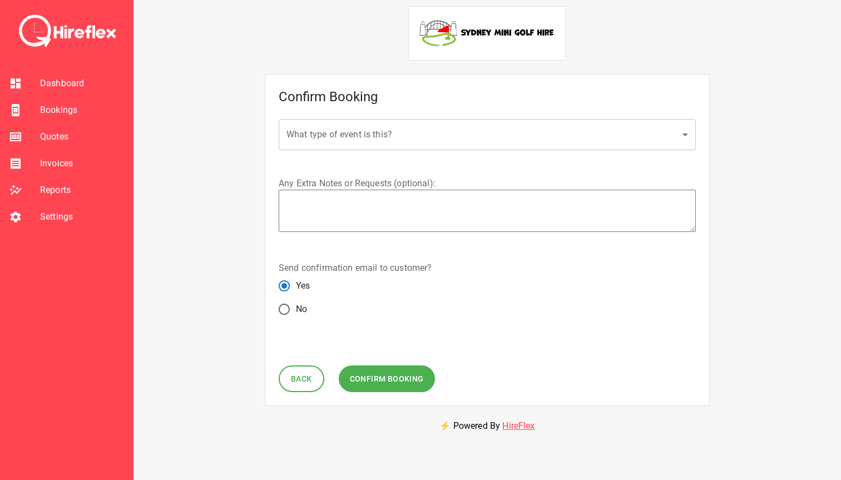
scroll to position [13, 0]
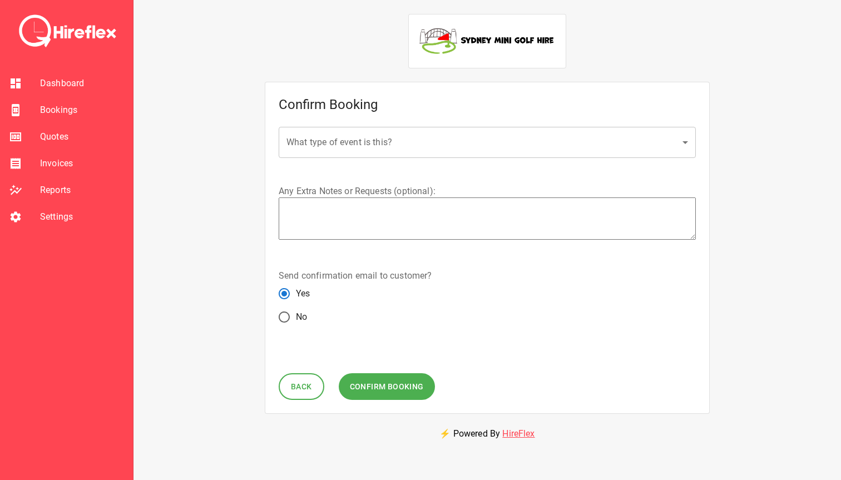
click at [318, 148] on body "Dashboard Bookings Quotes Invoices Reports Settings Confirm Booking What type o…" at bounding box center [420, 316] width 841 height 658
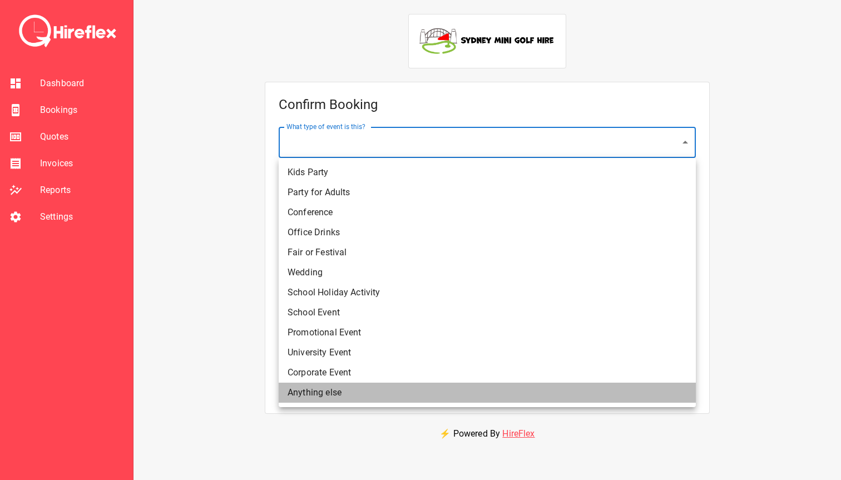
click at [327, 394] on li "Anything else" at bounding box center [487, 393] width 417 height 20
type input "**********"
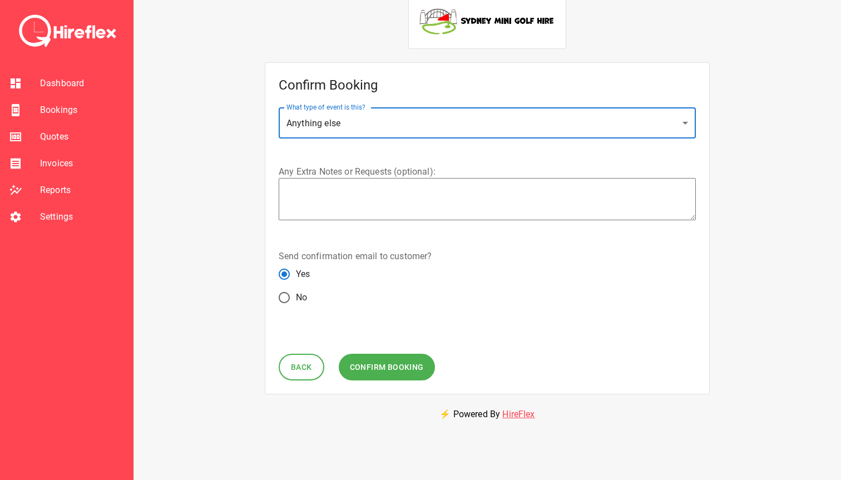
scroll to position [35, 0]
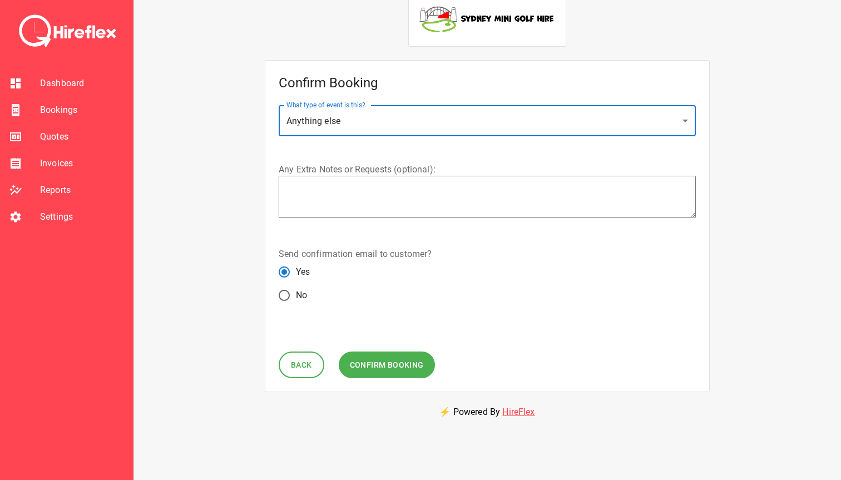
click at [397, 362] on span "Confirm Booking" at bounding box center [387, 365] width 74 height 14
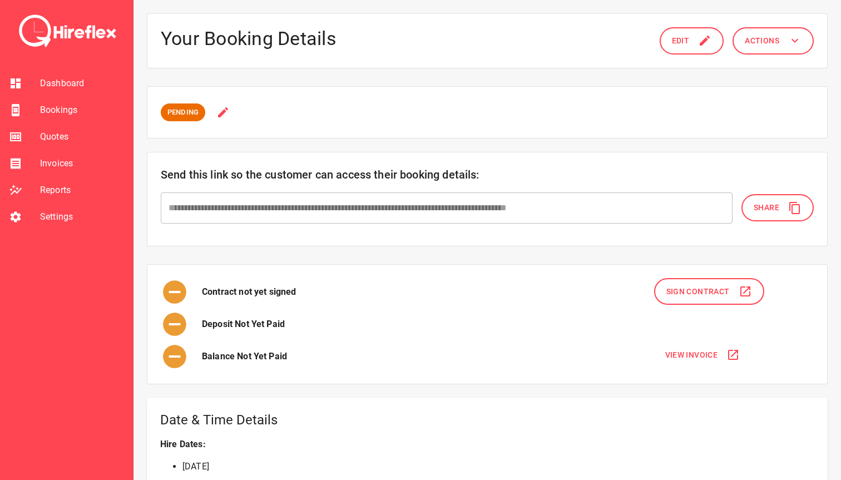
click at [762, 201] on span "Share" at bounding box center [767, 208] width 26 height 14
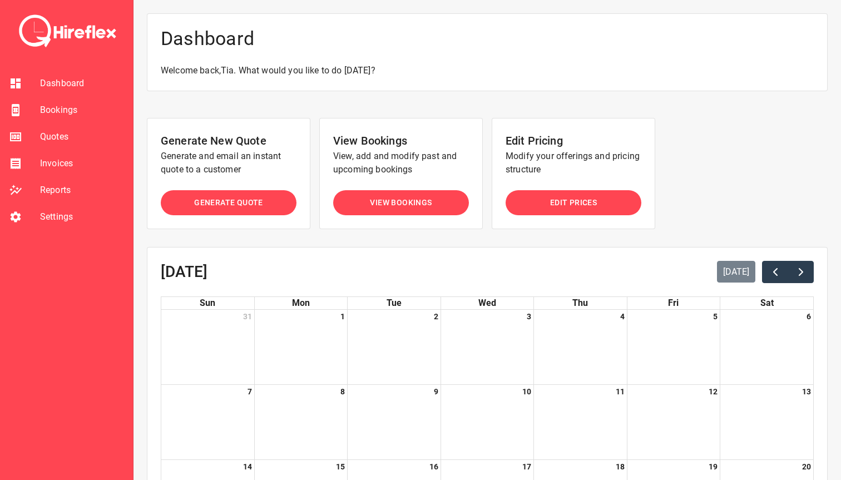
click at [73, 118] on li "Bookings" at bounding box center [66, 110] width 133 height 27
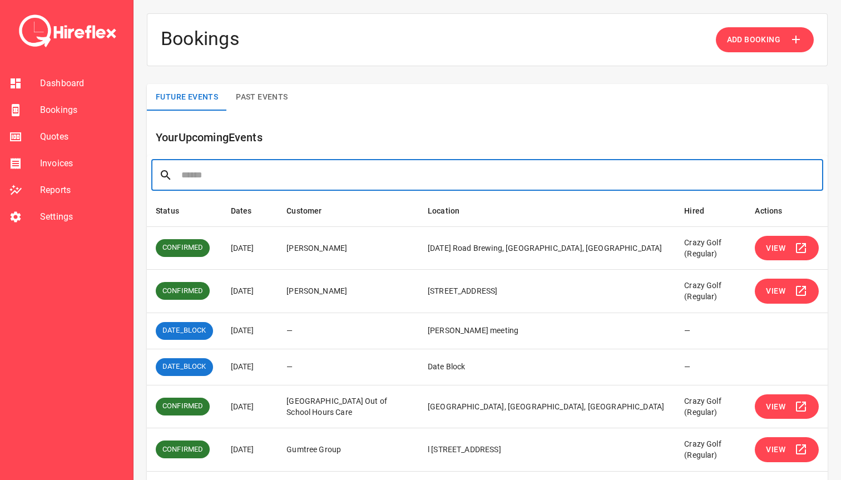
click at [237, 171] on input "text" at bounding box center [498, 175] width 634 height 31
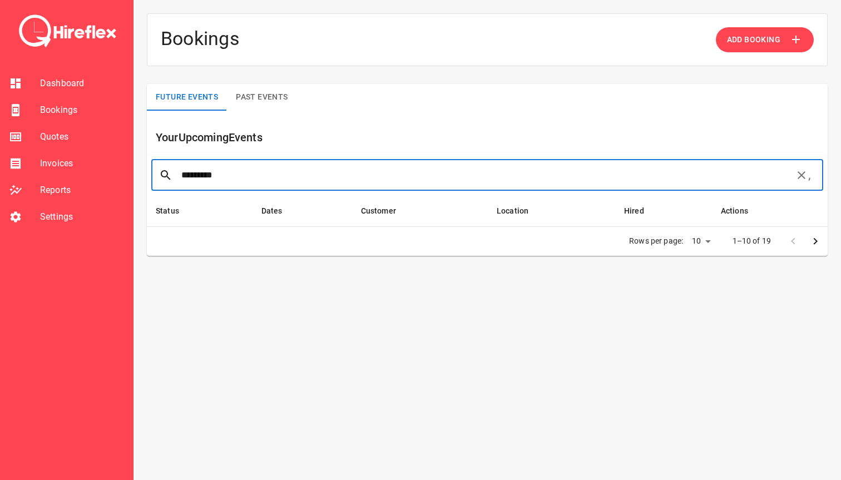
type input "*********"
click at [257, 87] on button "Past Events" at bounding box center [262, 97] width 70 height 27
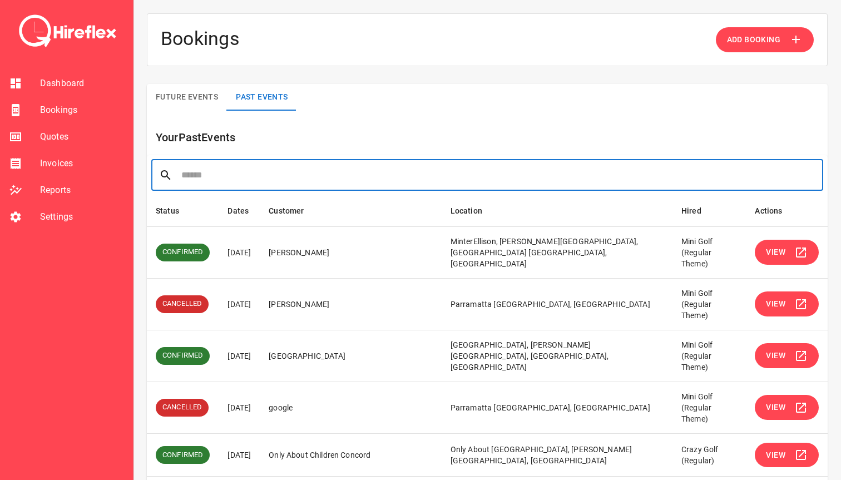
click at [235, 175] on input "text" at bounding box center [498, 175] width 634 height 31
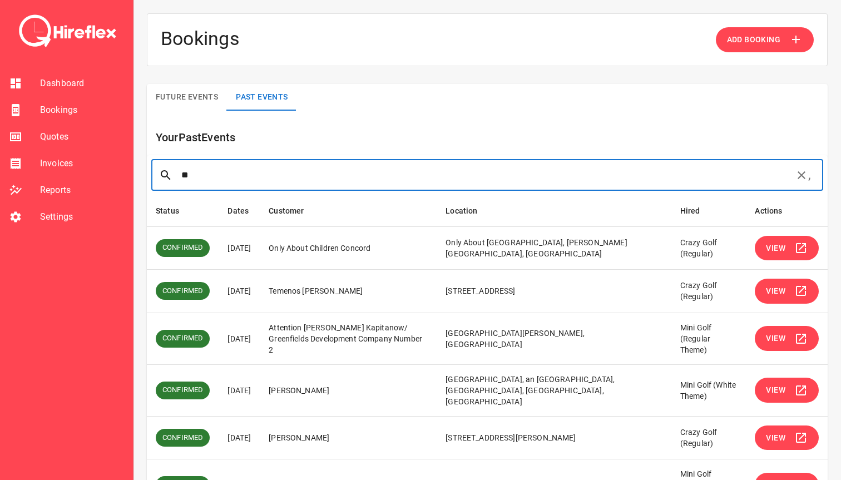
type input "*"
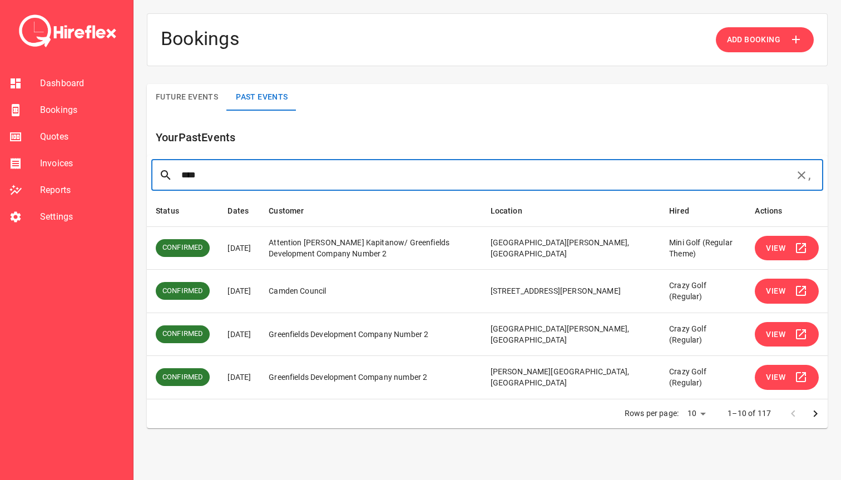
type input "****"
click at [784, 338] on span "View" at bounding box center [775, 335] width 19 height 14
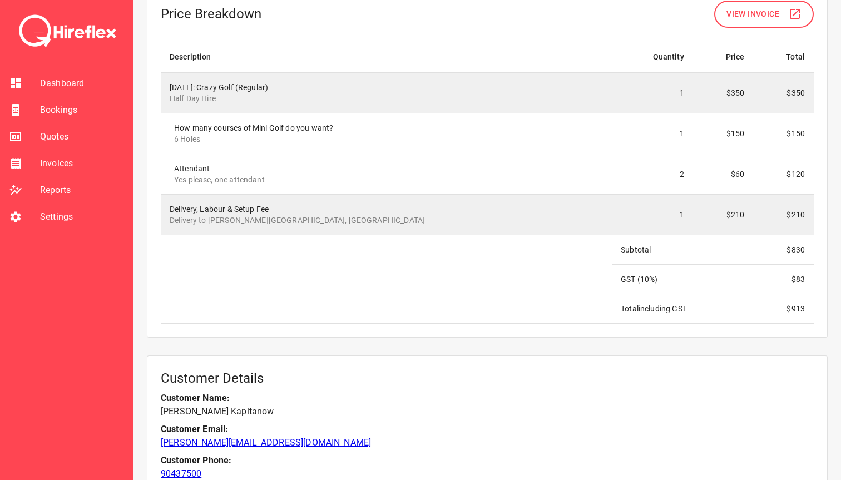
scroll to position [1271, 0]
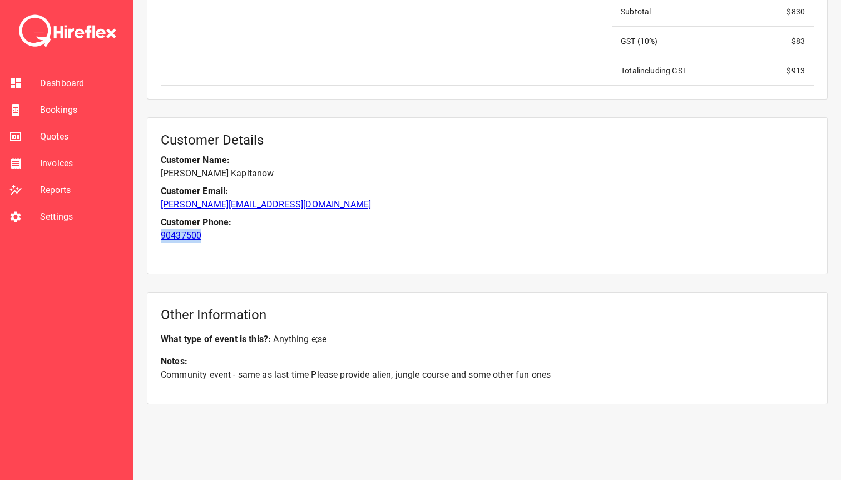
drag, startPoint x: 215, startPoint y: 236, endPoint x: 149, endPoint y: 235, distance: 66.2
click at [149, 235] on div "Customer Details Customer Name: Karren Kapitanow Customer Email: karren.kapitan…" at bounding box center [487, 195] width 681 height 157
copy link "90437500"
drag, startPoint x: 188, startPoint y: 175, endPoint x: 161, endPoint y: 174, distance: 27.3
click at [161, 175] on p "Karren Kapitanow" at bounding box center [487, 173] width 653 height 13
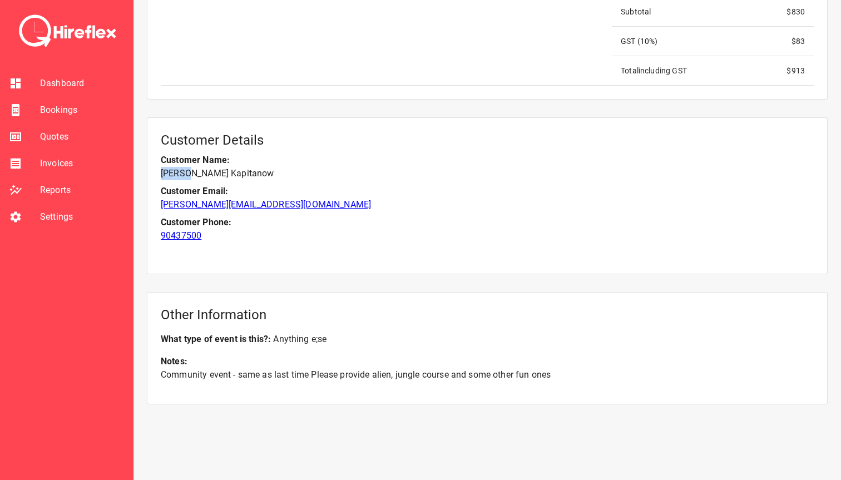
copy p "Karren"
drag, startPoint x: 239, startPoint y: 173, endPoint x: 190, endPoint y: 173, distance: 49.0
click at [190, 173] on p "Karren Kapitanow" at bounding box center [487, 173] width 653 height 13
copy p "Kapitanow"
drag, startPoint x: 328, startPoint y: 206, endPoint x: 159, endPoint y: 206, distance: 169.2
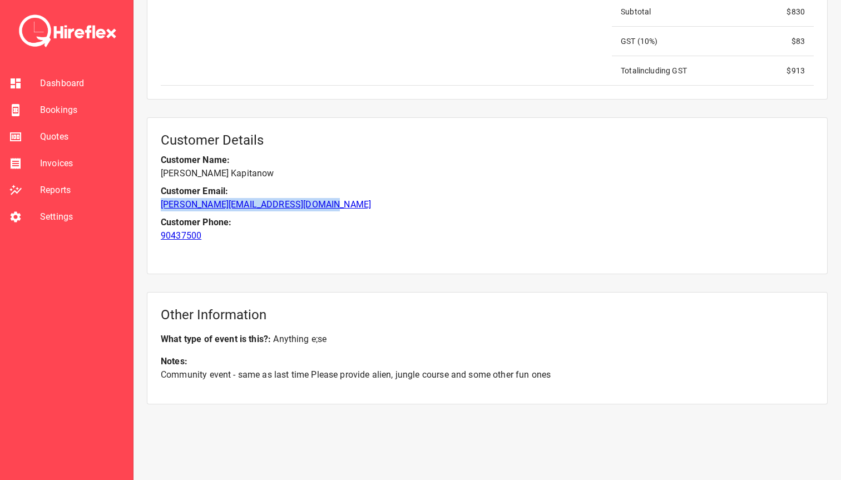
click at [159, 206] on div "Customer Details Customer Name: Karren Kapitanow Customer Email: karren.kapitan…" at bounding box center [487, 195] width 681 height 157
copy link "karren.kapitanow@greenfields.net.au"
click at [233, 248] on div "Customer Details Customer Name: Karren Kapitanow Customer Email: karren.kapitan…" at bounding box center [487, 195] width 681 height 157
drag, startPoint x: 248, startPoint y: 227, endPoint x: 206, endPoint y: 242, distance: 44.4
click at [206, 242] on div "Customer Details Customer Name: Karren Kapitanow Customer Email: karren.kapitan…" at bounding box center [487, 195] width 681 height 157
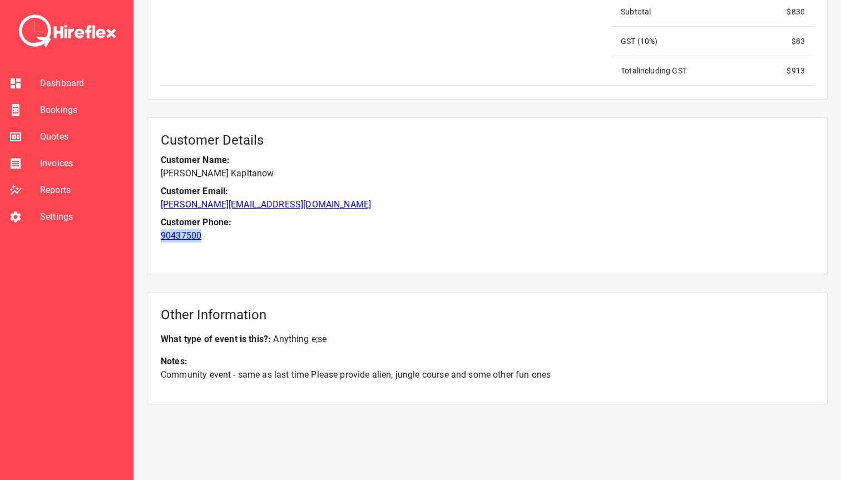
copy div "90437500"
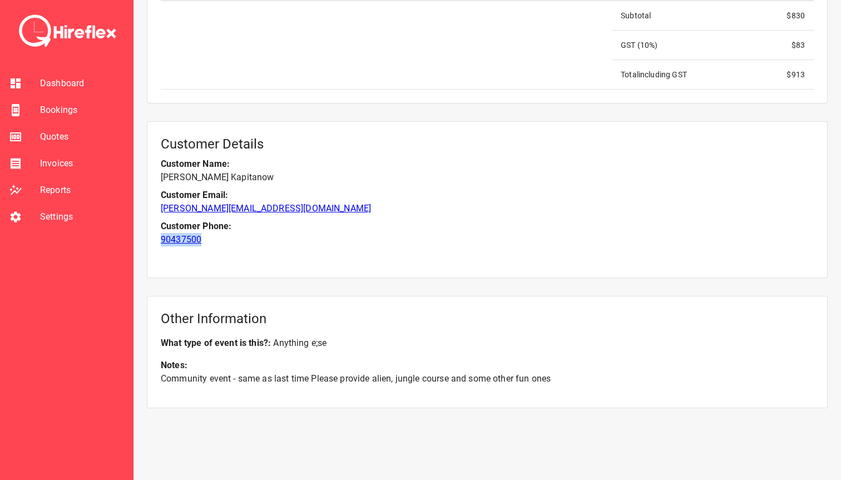
click at [393, 205] on p "karren.kapitanow@greenfields.net.au" at bounding box center [487, 208] width 653 height 13
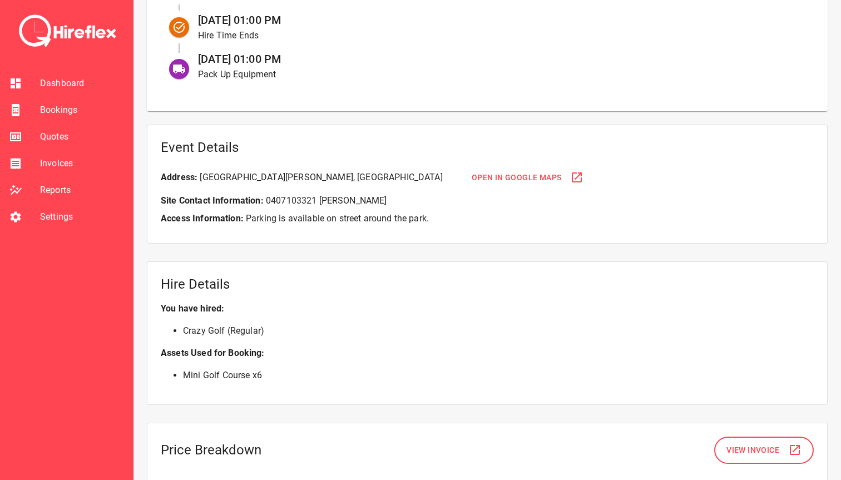
scroll to position [570, 0]
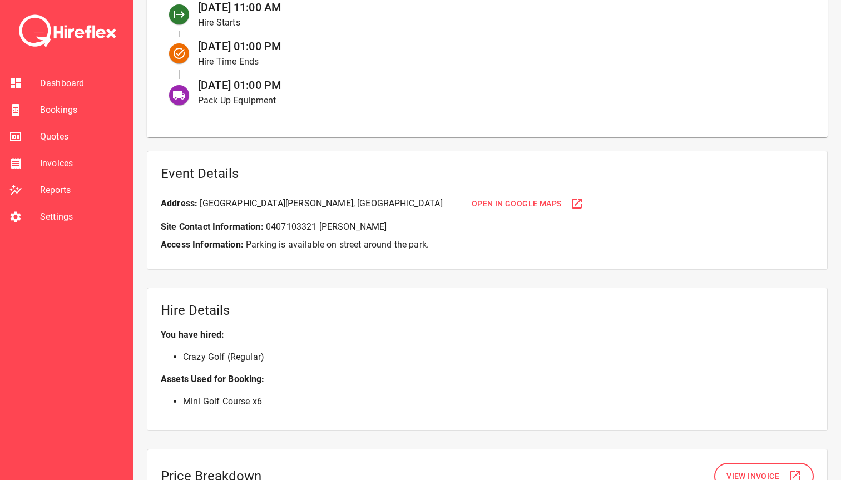
click at [276, 228] on p "Site Contact Information: 0407103321 Karren" at bounding box center [487, 226] width 653 height 13
copy p "0407103321"
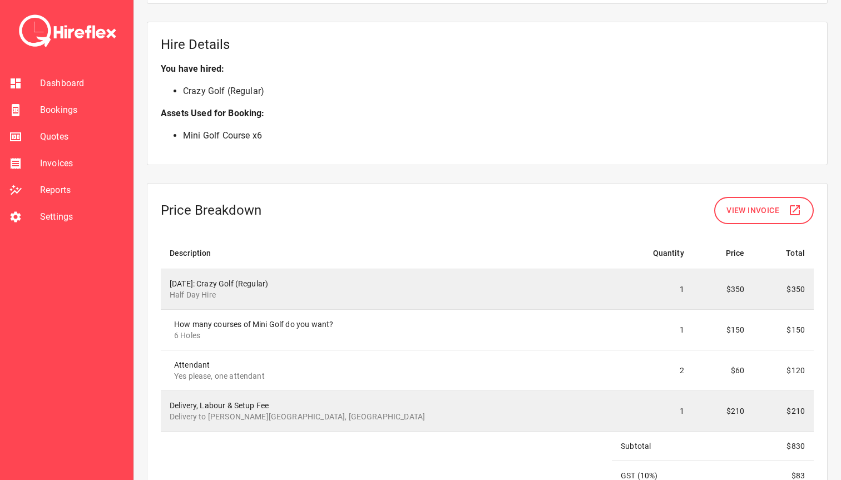
scroll to position [1121, 0]
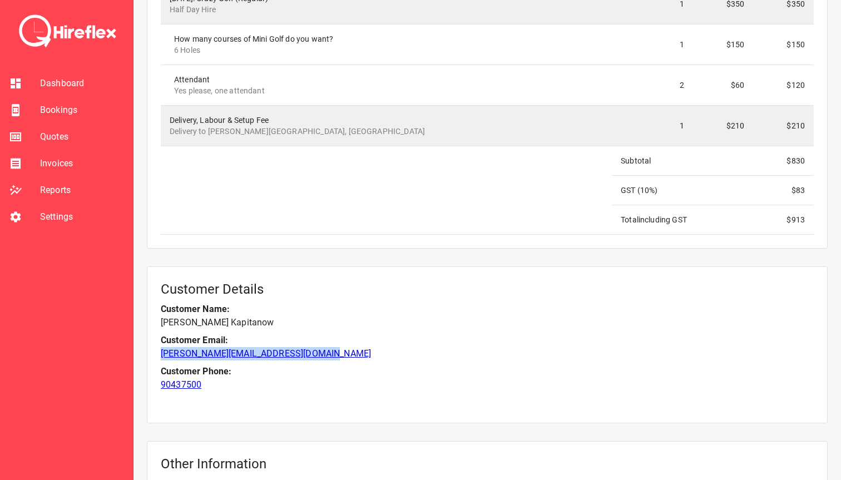
drag, startPoint x: 331, startPoint y: 353, endPoint x: 161, endPoint y: 358, distance: 169.8
click at [161, 358] on p "karren.kapitanow@greenfields.net.au" at bounding box center [487, 353] width 653 height 13
copy link "karren.kapitanow@greenfields.net.au"
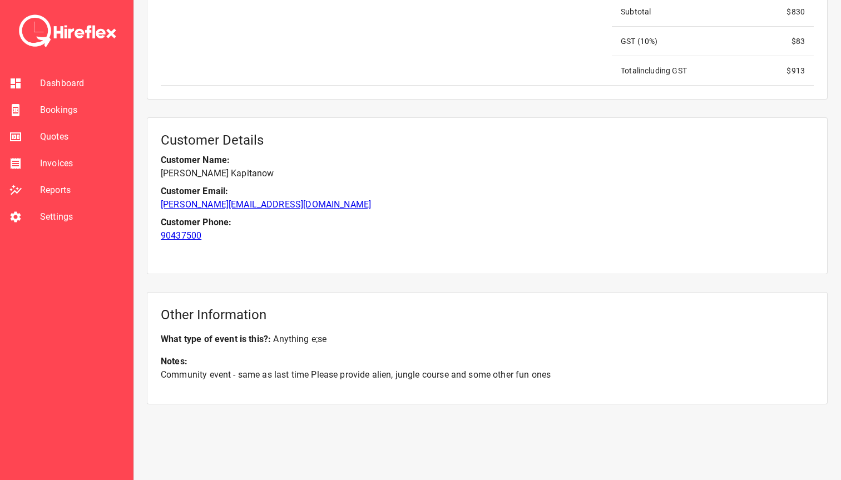
click at [55, 132] on span "Quotes" at bounding box center [82, 136] width 84 height 13
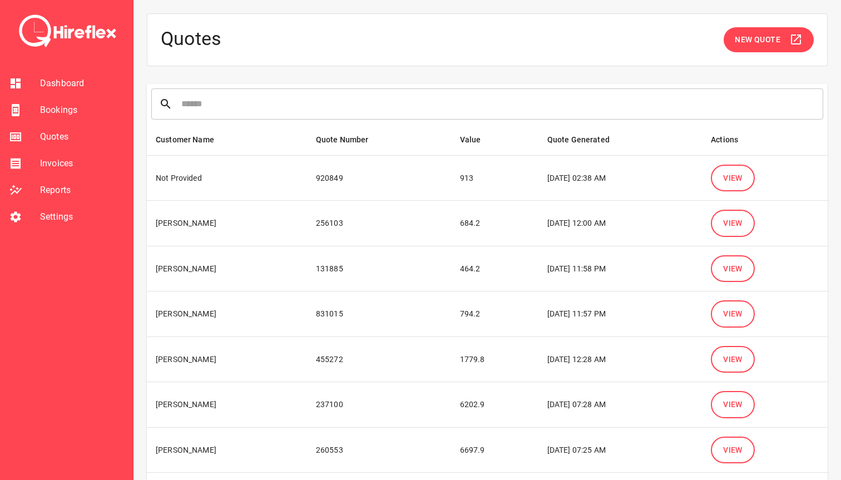
click at [741, 188] on button "View" at bounding box center [733, 178] width 44 height 27
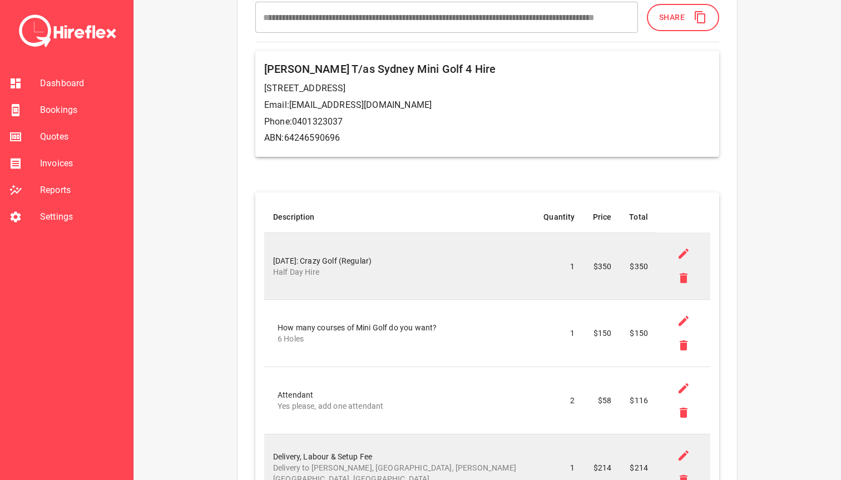
scroll to position [141, 0]
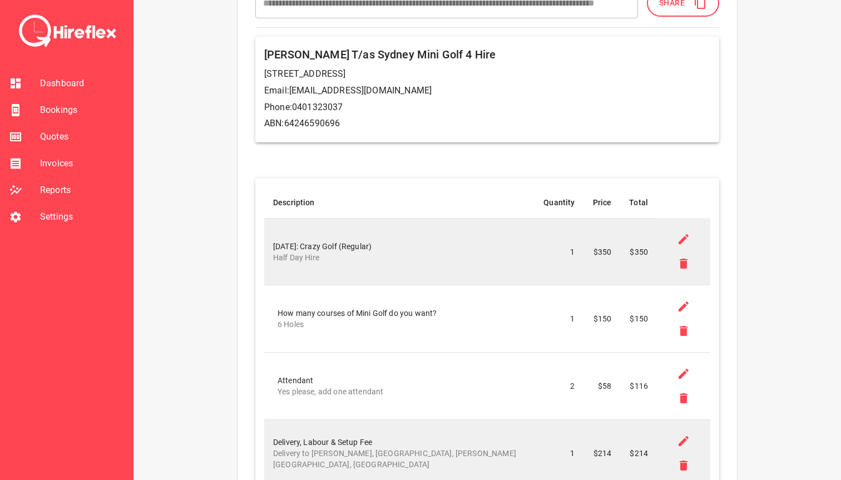
drag, startPoint x: 275, startPoint y: 244, endPoint x: 415, endPoint y: 244, distance: 140.2
click at [415, 244] on td "18 Oct 2025: Crazy Golf (Regular) Half Day Hire" at bounding box center [399, 251] width 270 height 67
click at [415, 244] on div "18 Oct 2025: Crazy Golf (Regular) Half Day Hire" at bounding box center [399, 252] width 253 height 22
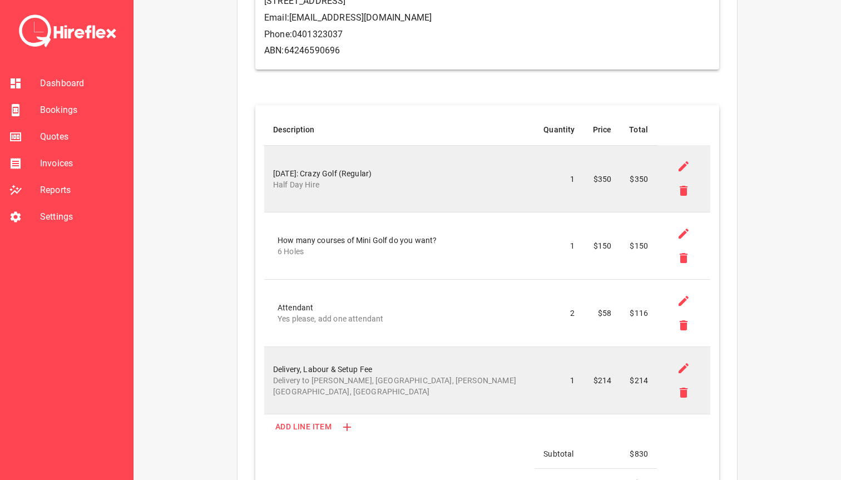
scroll to position [221, 0]
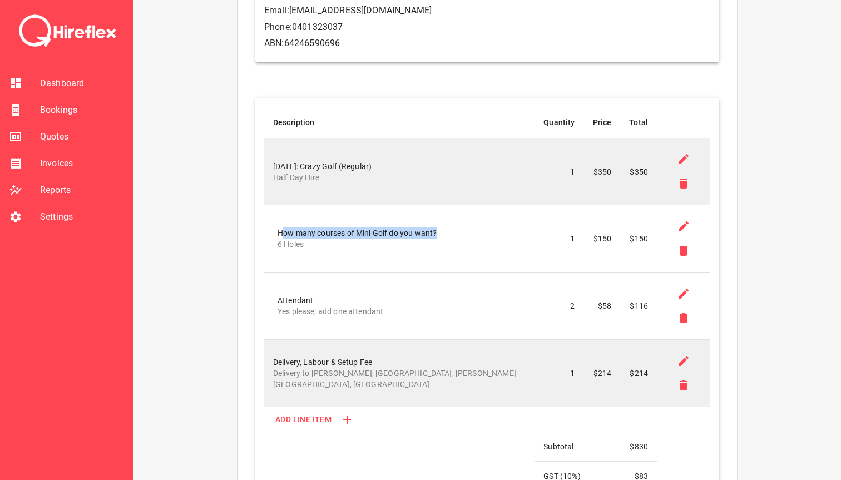
drag, startPoint x: 288, startPoint y: 233, endPoint x: 440, endPoint y: 233, distance: 152.5
click at [440, 233] on div "How many courses of Mini Golf do you want? 6 Holes" at bounding box center [402, 239] width 248 height 22
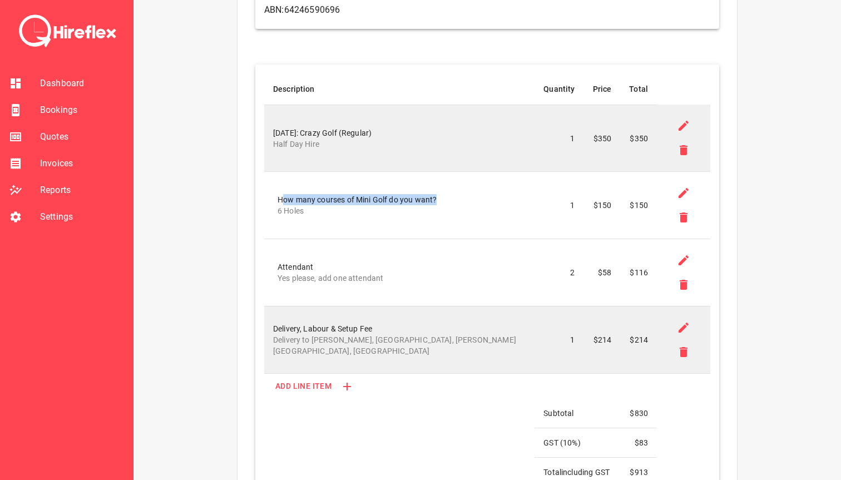
scroll to position [262, 0]
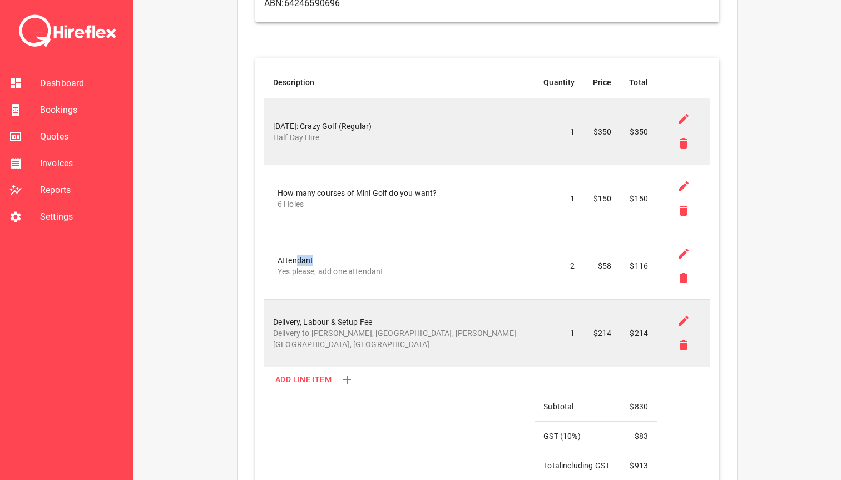
drag, startPoint x: 340, startPoint y: 261, endPoint x: 404, endPoint y: 265, distance: 64.2
click at [404, 265] on div "Attendant Yes please, add one attendant" at bounding box center [402, 266] width 248 height 22
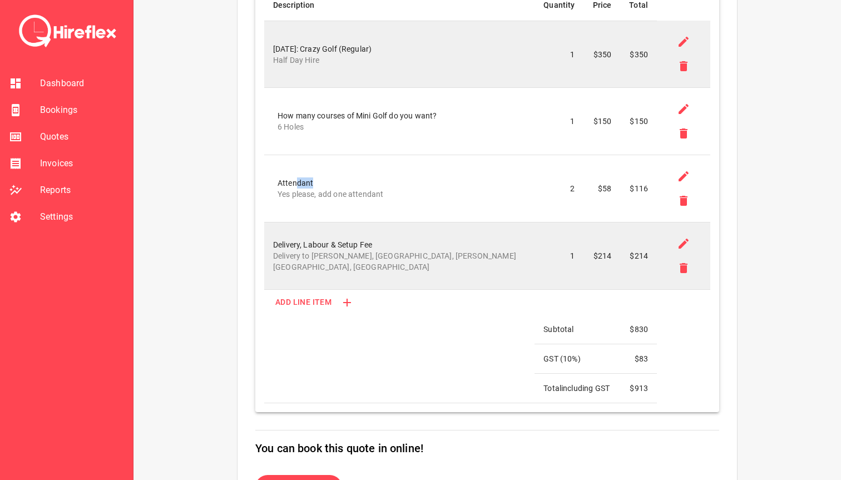
scroll to position [341, 0]
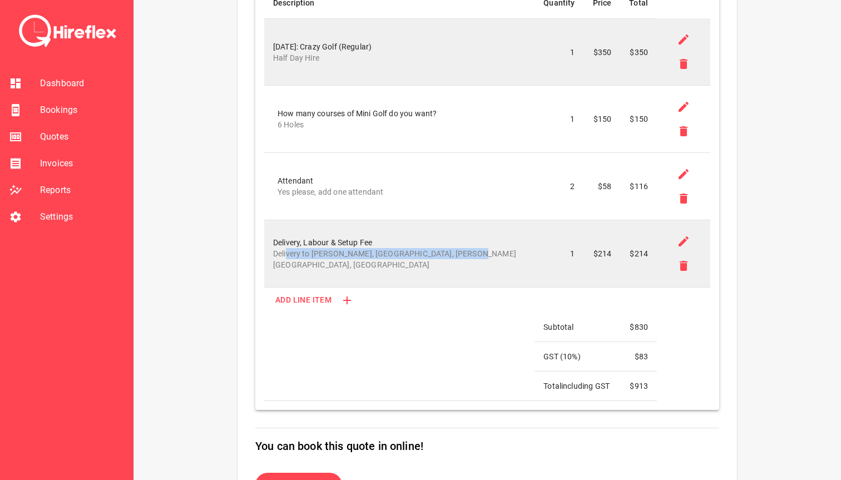
drag, startPoint x: 294, startPoint y: 260, endPoint x: 471, endPoint y: 260, distance: 177.0
click at [471, 260] on p "Delivery to Billie Park, Canola Street, Oran Park NSW, Australia" at bounding box center [399, 259] width 253 height 22
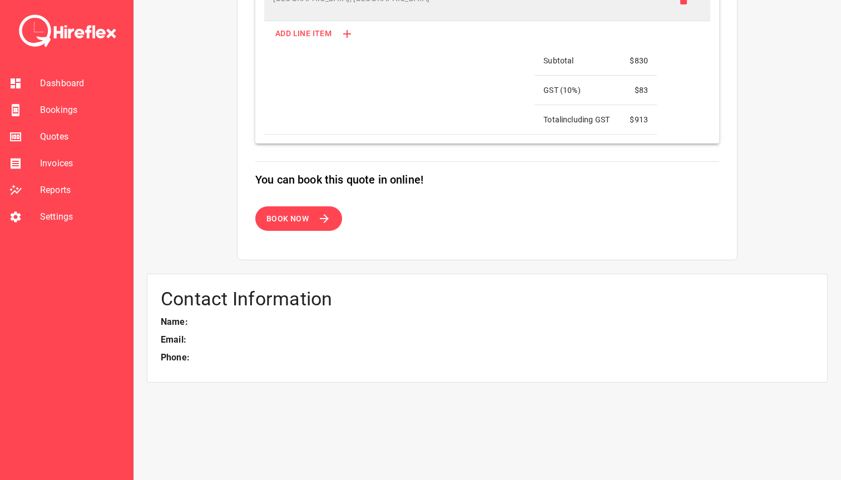
scroll to position [604, 0]
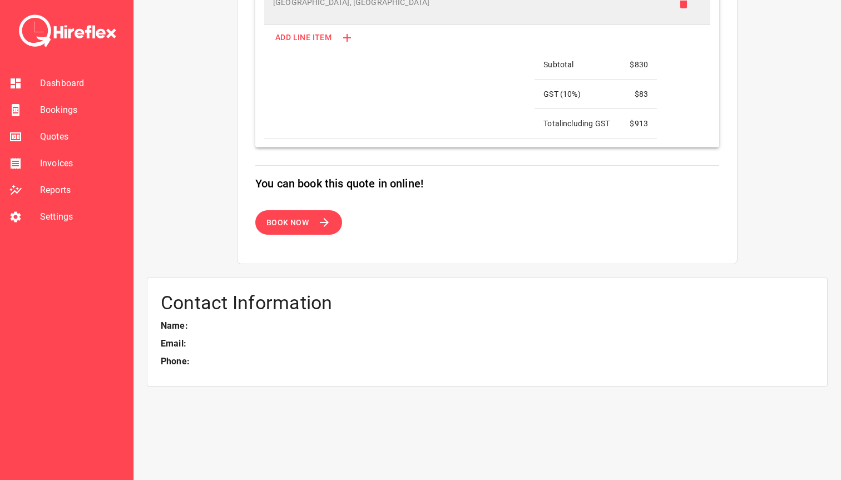
click at [274, 229] on span "Book Now" at bounding box center [288, 223] width 42 height 14
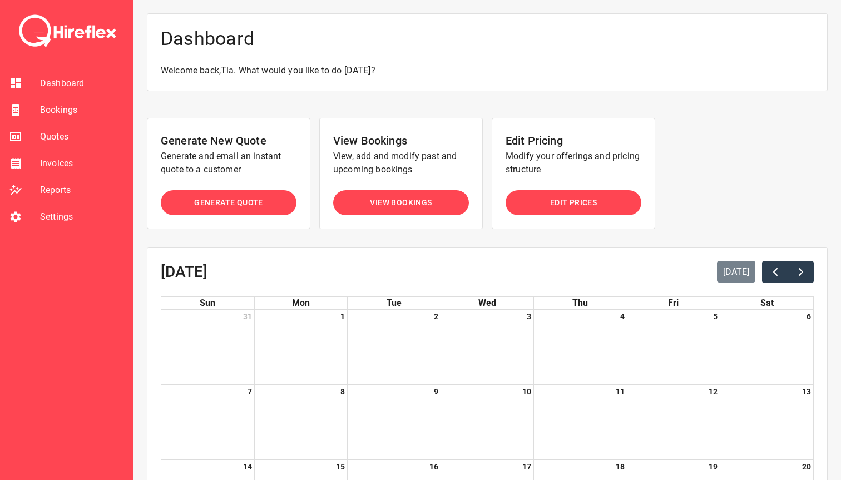
click at [40, 111] on span "Bookings" at bounding box center [82, 110] width 84 height 13
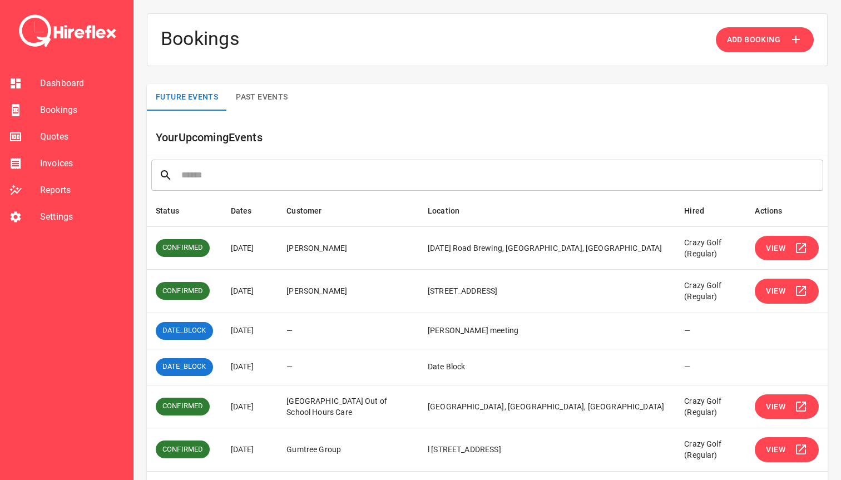
scroll to position [16, 0]
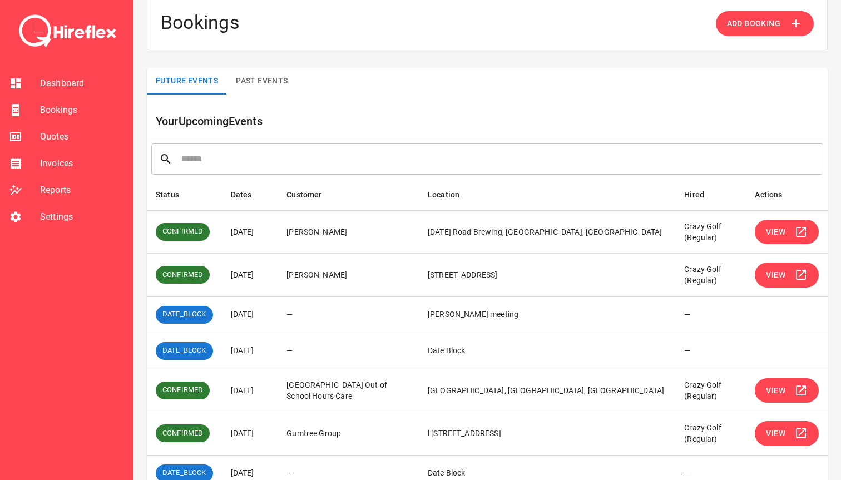
click at [786, 269] on button "View" at bounding box center [787, 275] width 64 height 25
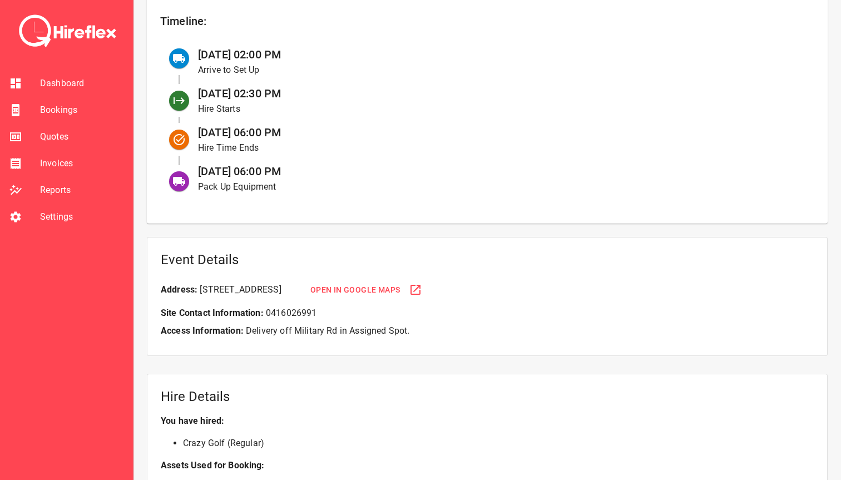
scroll to position [493, 0]
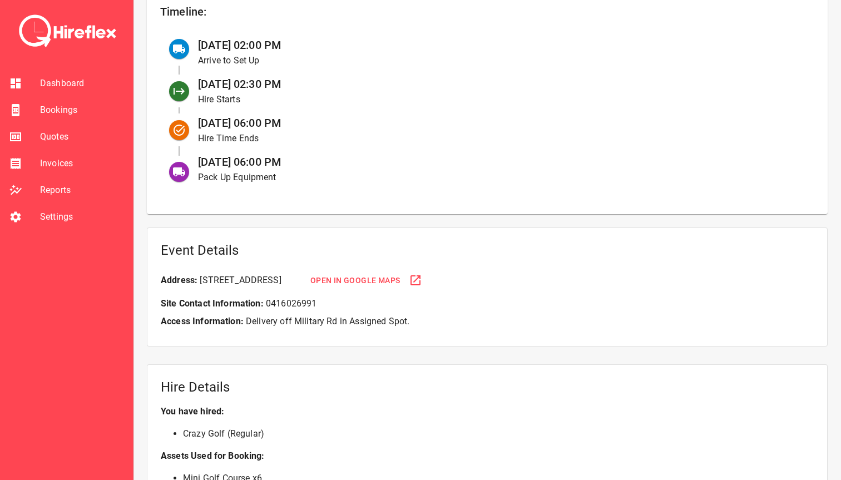
drag, startPoint x: 265, startPoint y: 161, endPoint x: 328, endPoint y: 161, distance: 62.9
click at [328, 161] on div "[DATE] 06:00 PM Pack Up Equipment" at bounding box center [497, 169] width 617 height 39
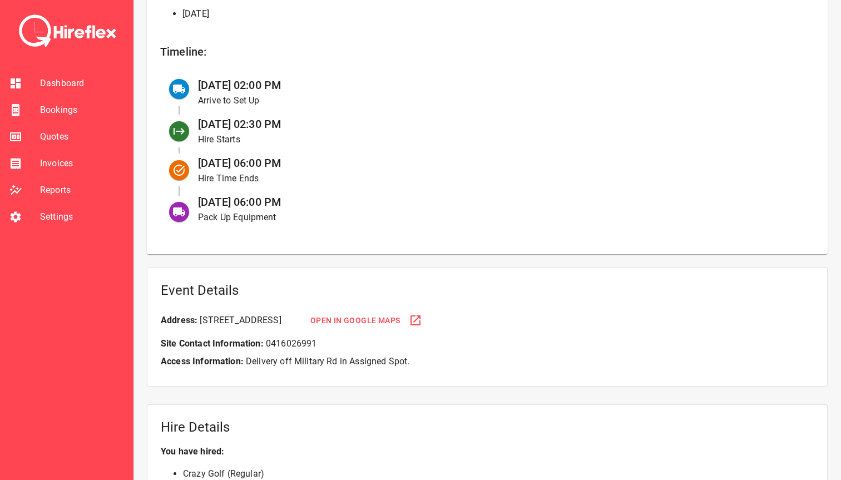
scroll to position [436, 0]
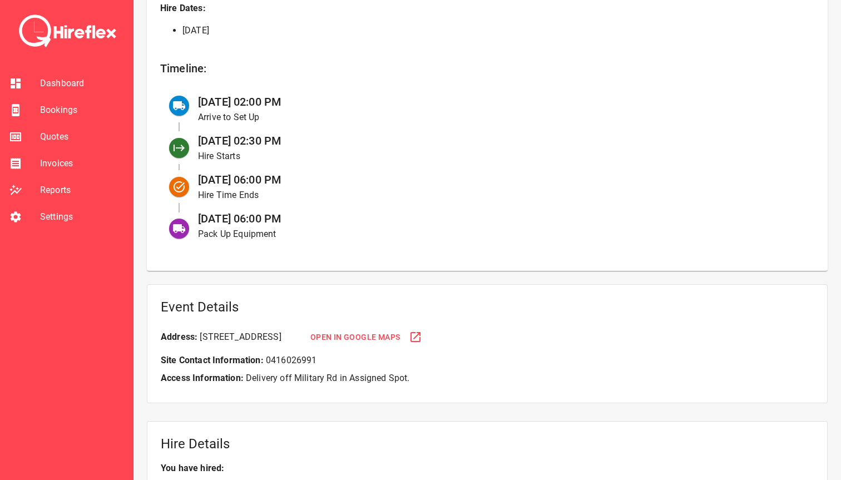
drag, startPoint x: 227, startPoint y: 106, endPoint x: 329, endPoint y: 223, distance: 155.8
click at [329, 223] on ul "[DATE] 02:00 PM Arrive to Set Up [DATE] 02:30 PM Hire Starts [DATE] 06:00 PM Hi…" at bounding box center [487, 167] width 654 height 163
click at [329, 223] on div "[DATE] 06:00 PM Pack Up Equipment" at bounding box center [497, 225] width 617 height 39
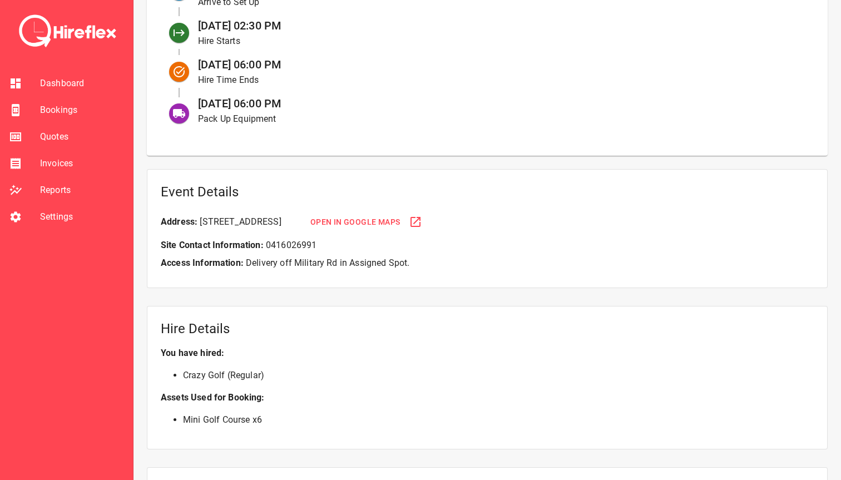
scroll to position [558, 0]
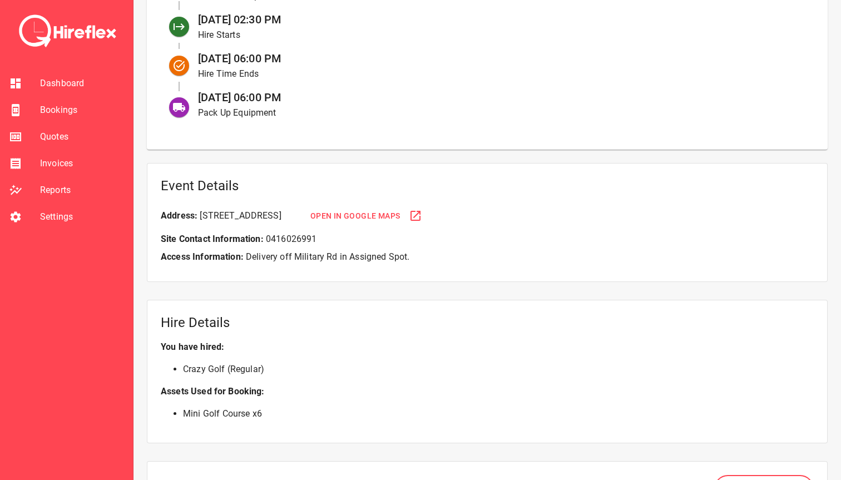
click at [401, 218] on span "Open in Google Maps" at bounding box center [356, 216] width 90 height 14
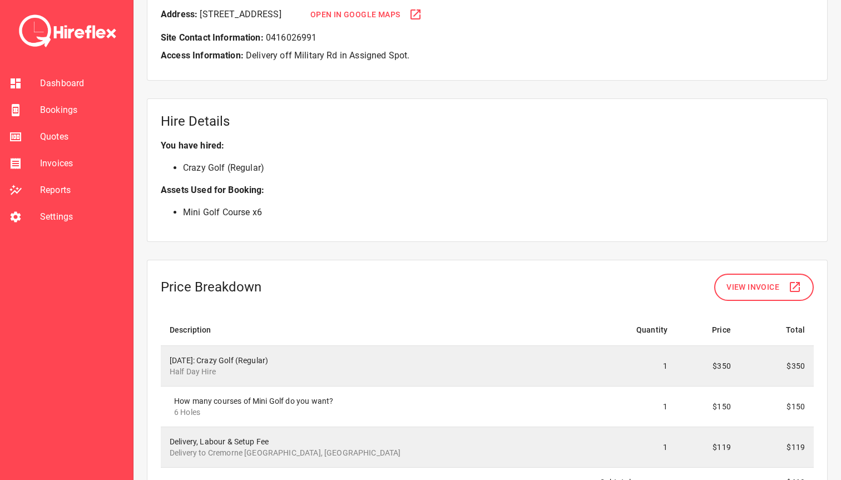
scroll to position [670, 0]
